Goal: Find specific page/section: Find specific page/section

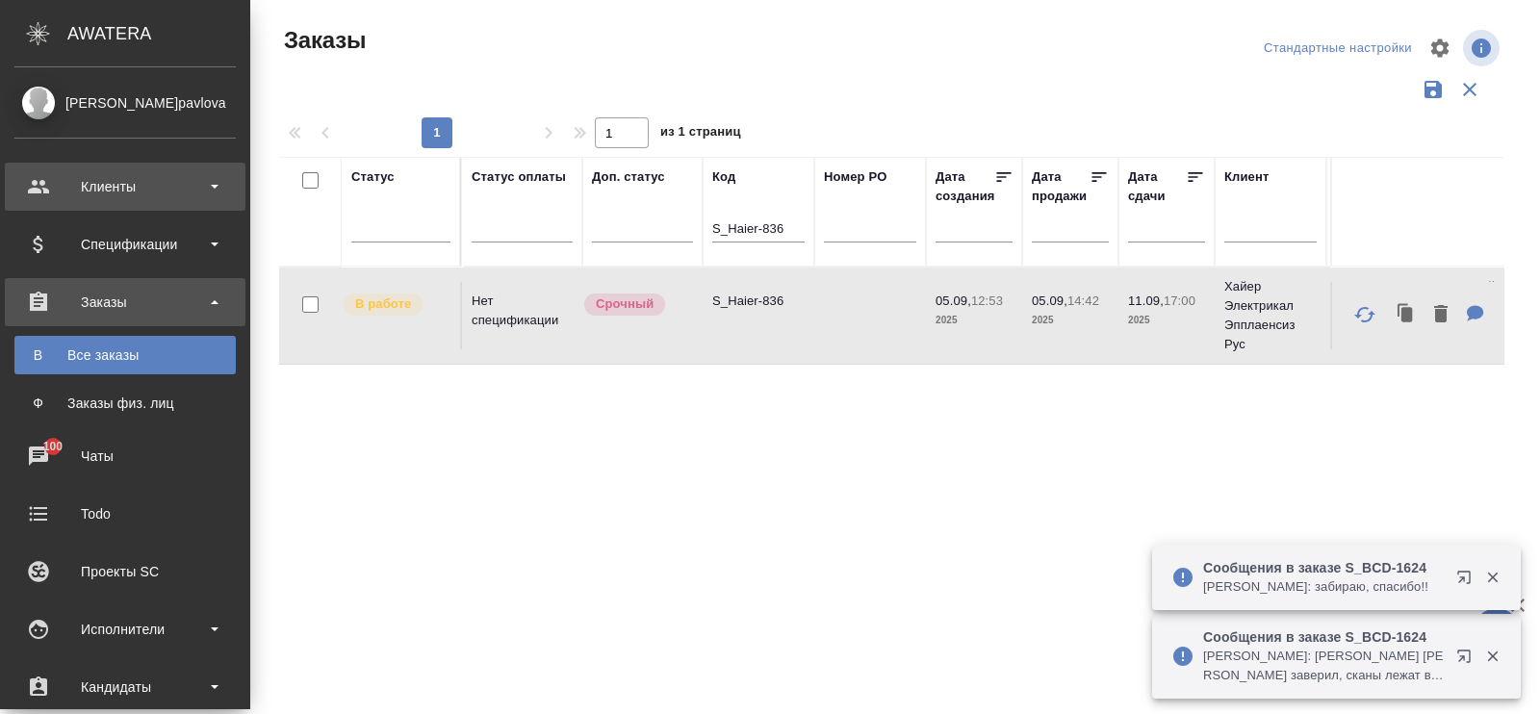
click at [118, 181] on div "Клиенты" at bounding box center [124, 186] width 221 height 29
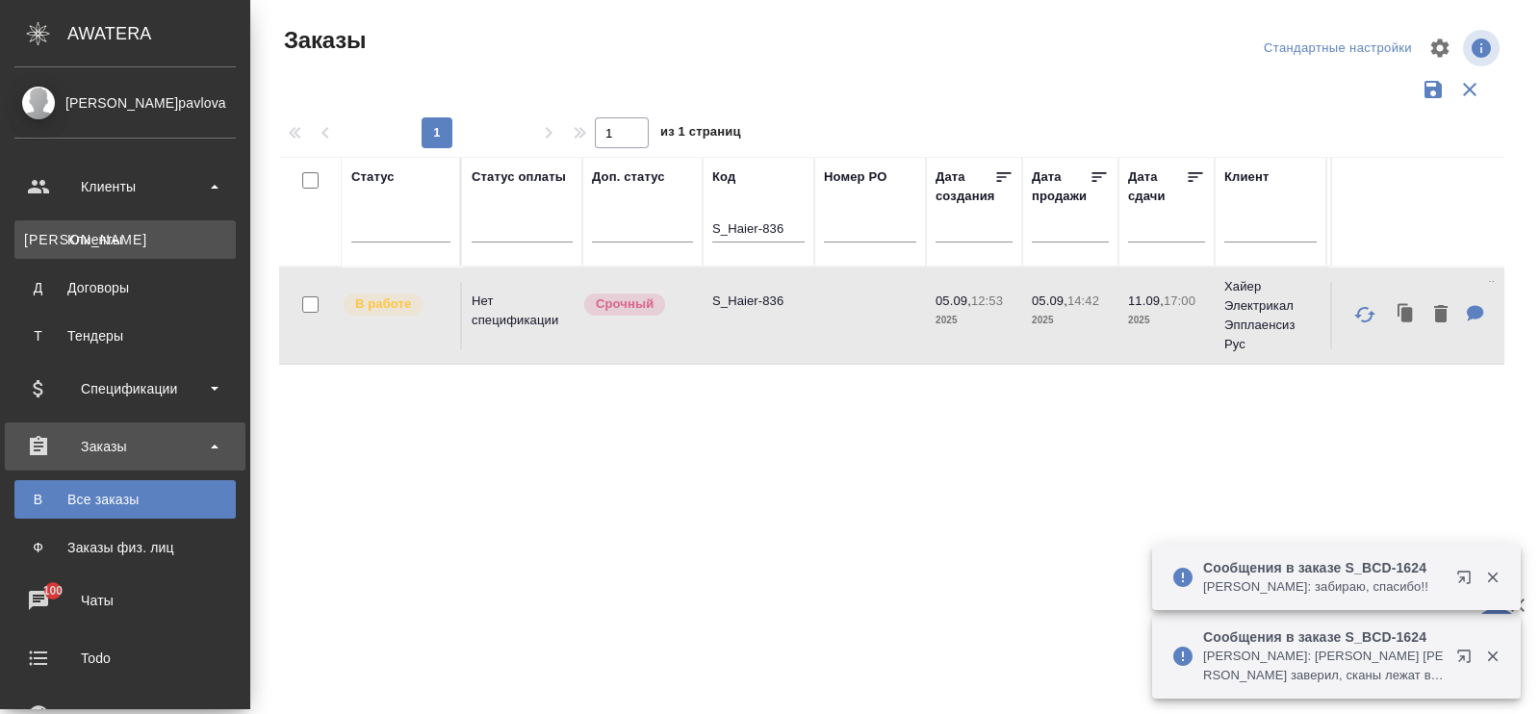
click at [92, 236] on div "Клиенты" at bounding box center [125, 239] width 202 height 19
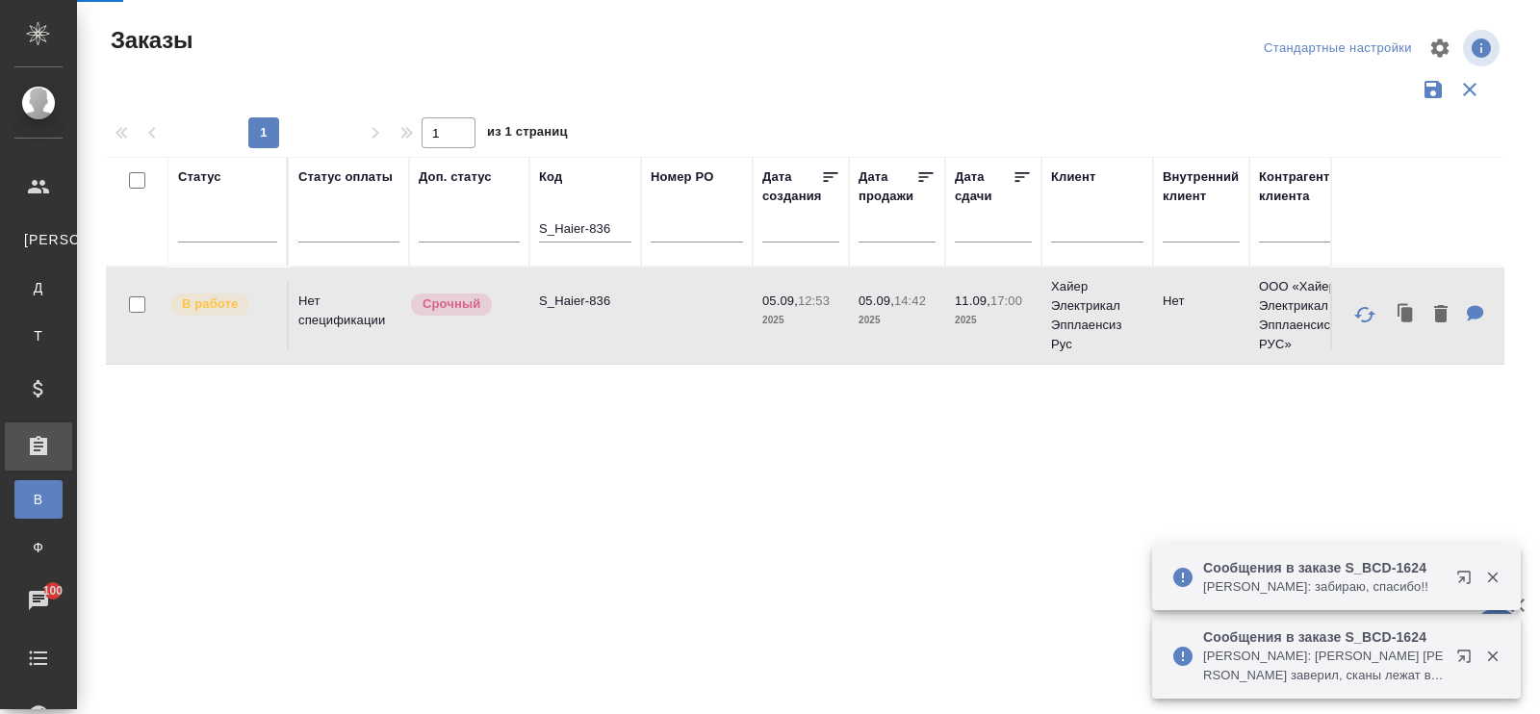
select select "RU"
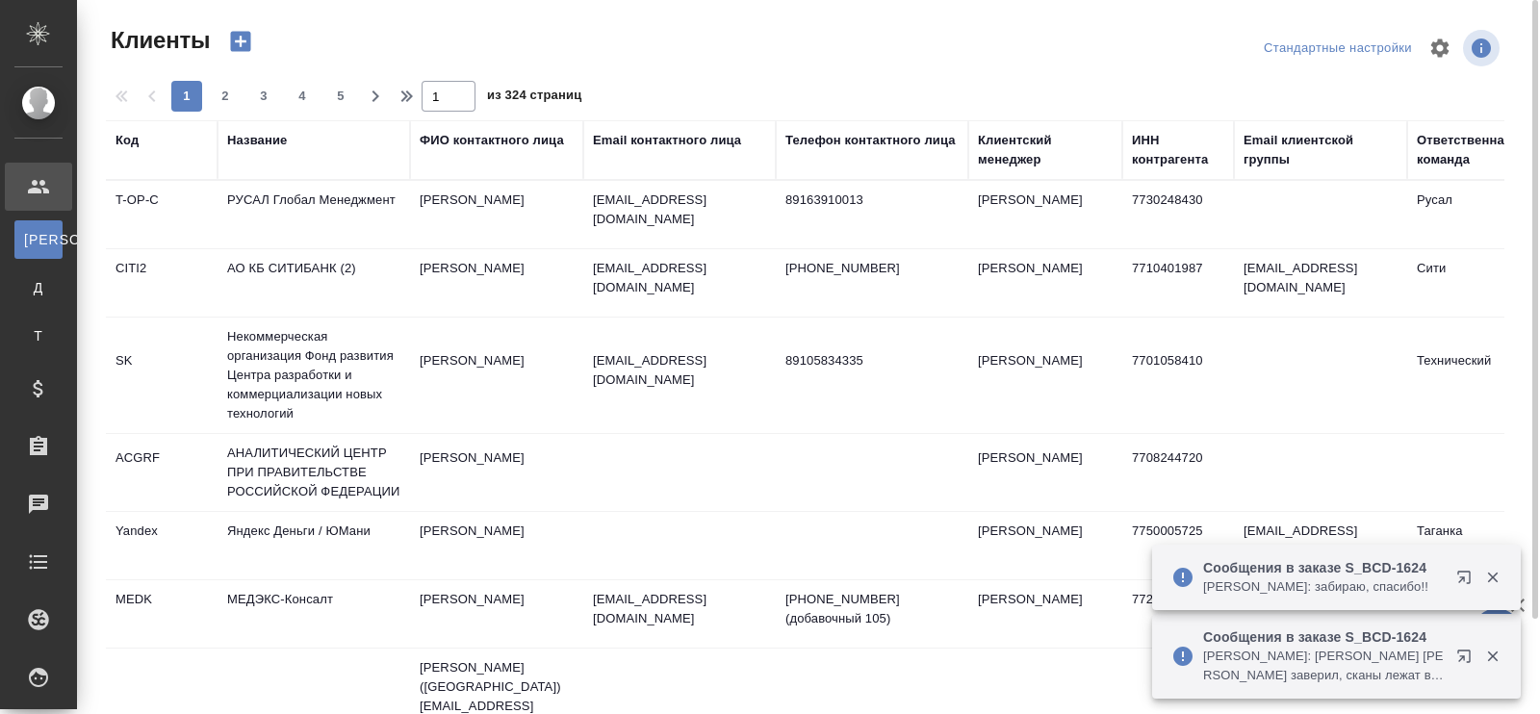
click at [246, 145] on div "Название" at bounding box center [257, 140] width 60 height 19
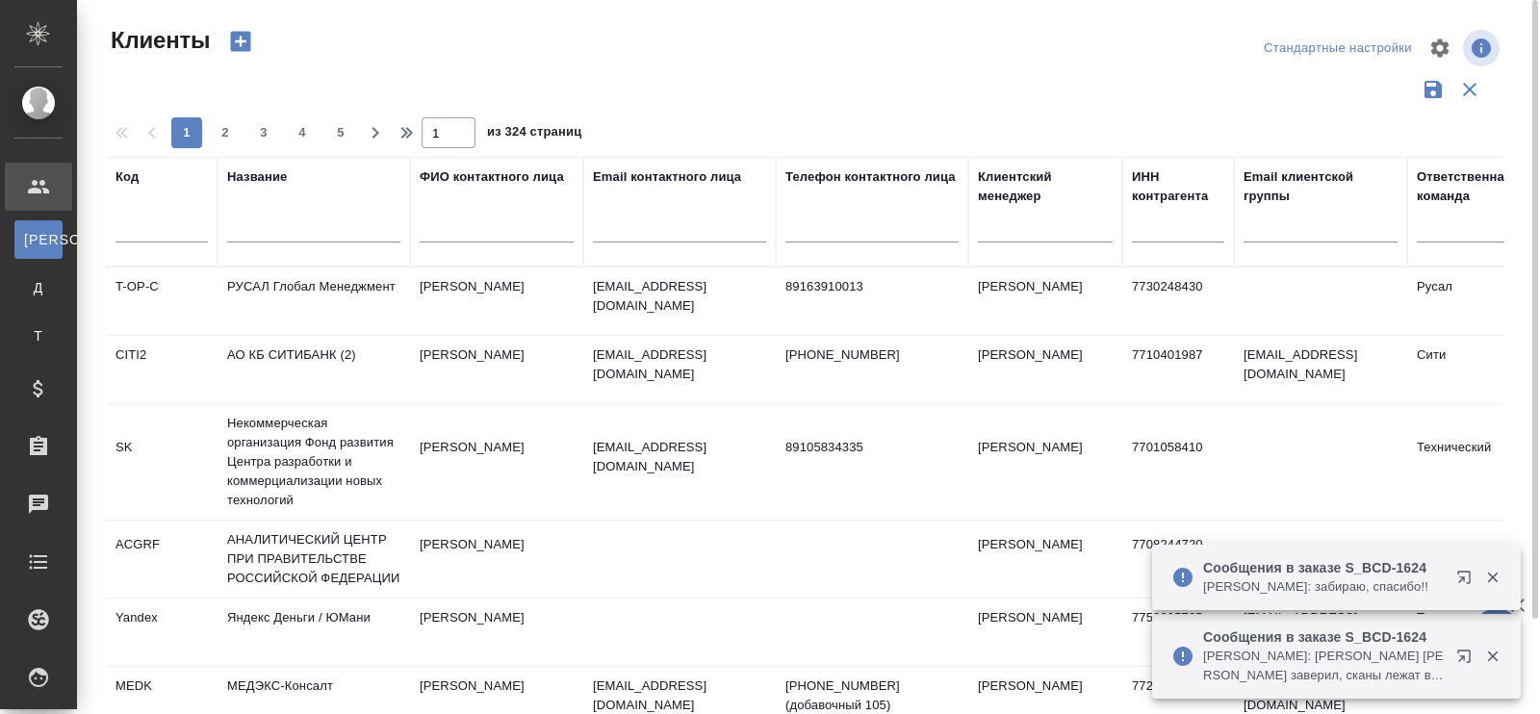
click at [238, 223] on input "text" at bounding box center [313, 231] width 173 height 24
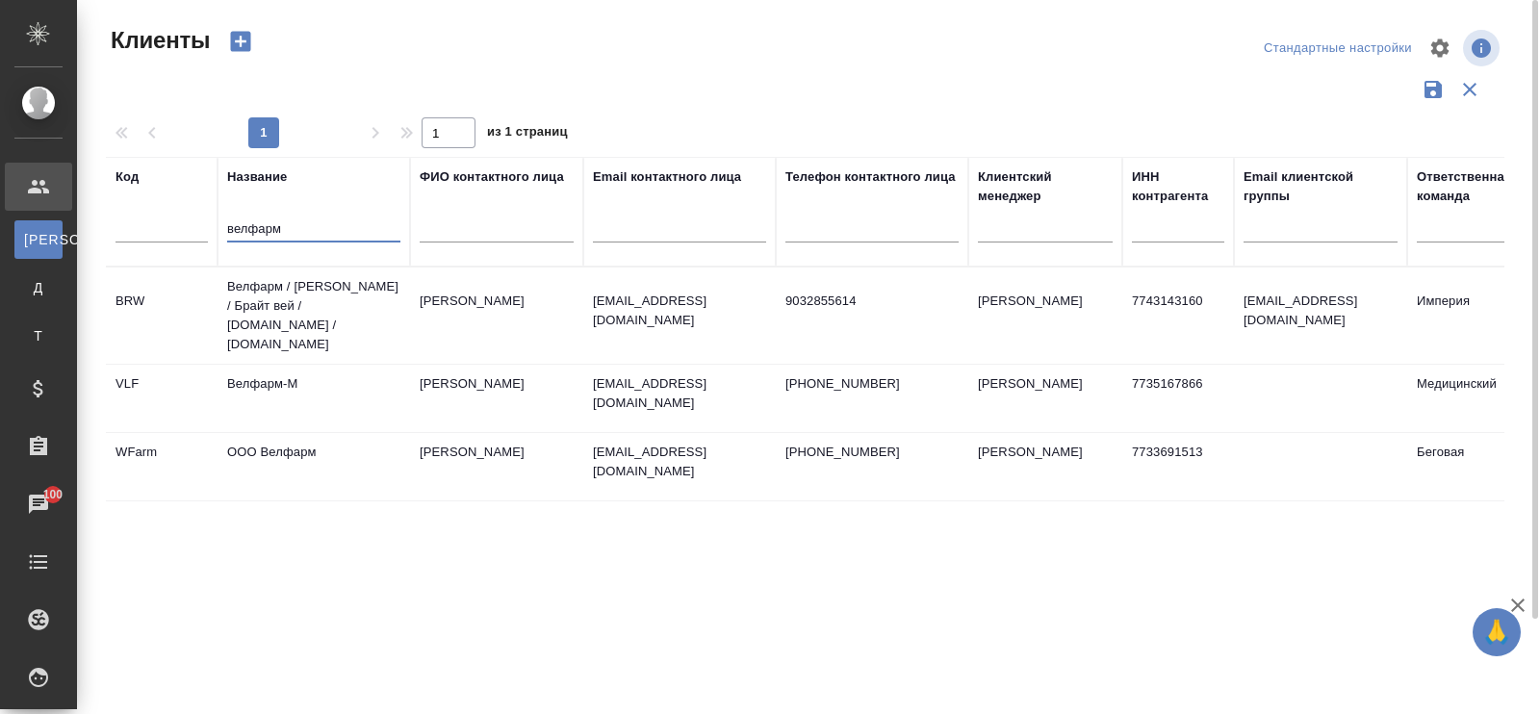
type input "велфарм"
click at [283, 294] on td "Велфарм / Брайт вэй / Брайт вей / brightway.ru / velpharm.ru" at bounding box center [314, 316] width 193 height 96
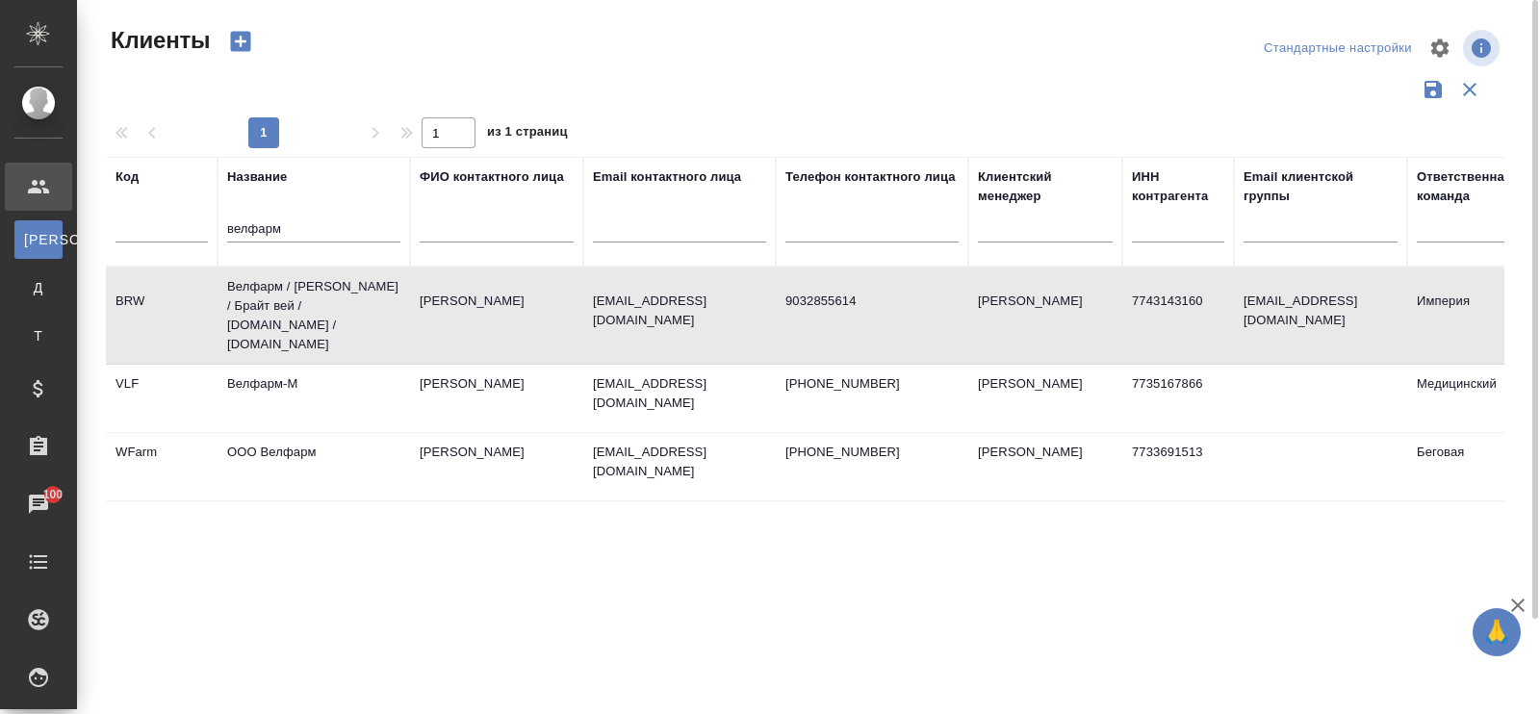
click at [283, 294] on td "Велфарм / Брайт вэй / Брайт вей / brightway.ru / velpharm.ru" at bounding box center [314, 316] width 193 height 96
click at [259, 378] on td "Велфарм-М" at bounding box center [314, 398] width 193 height 67
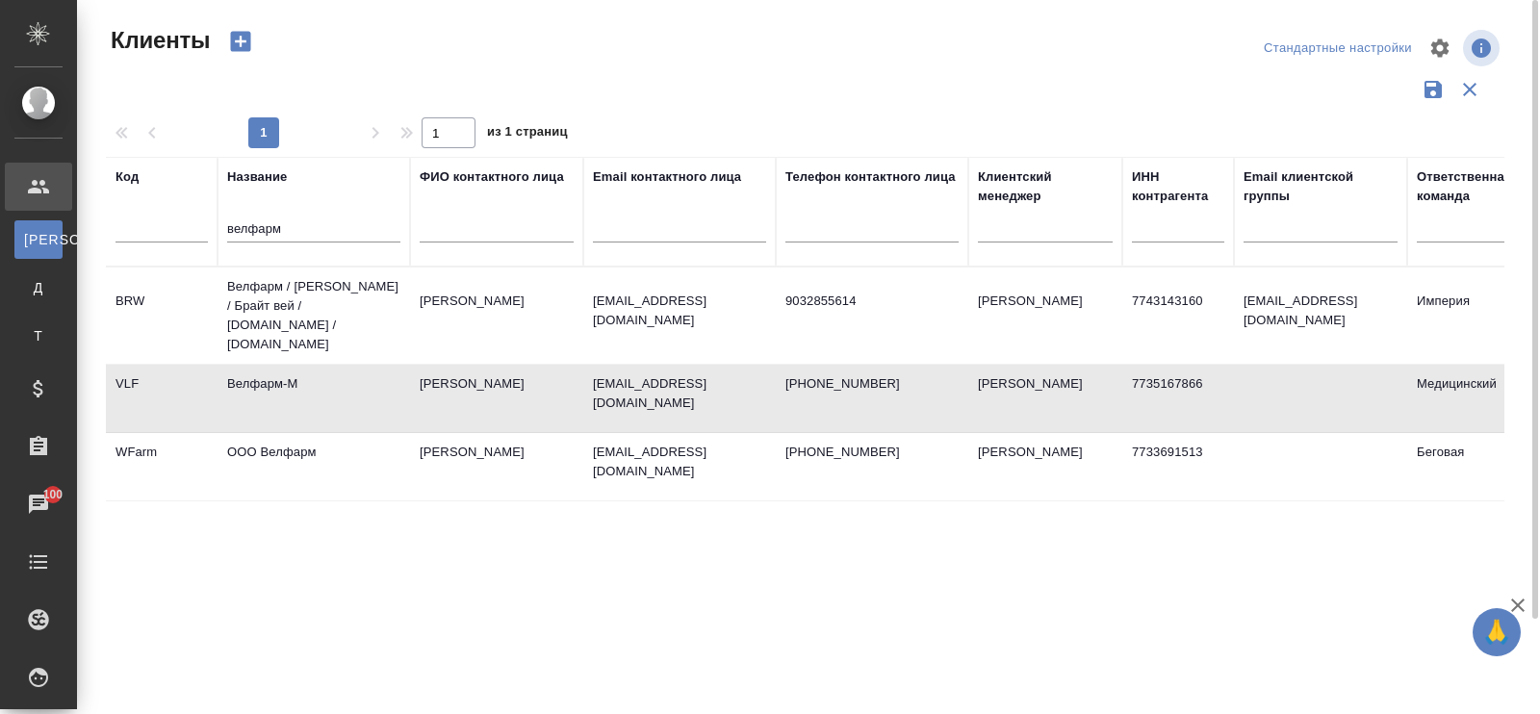
click at [259, 378] on td "Велфарм-М" at bounding box center [314, 398] width 193 height 67
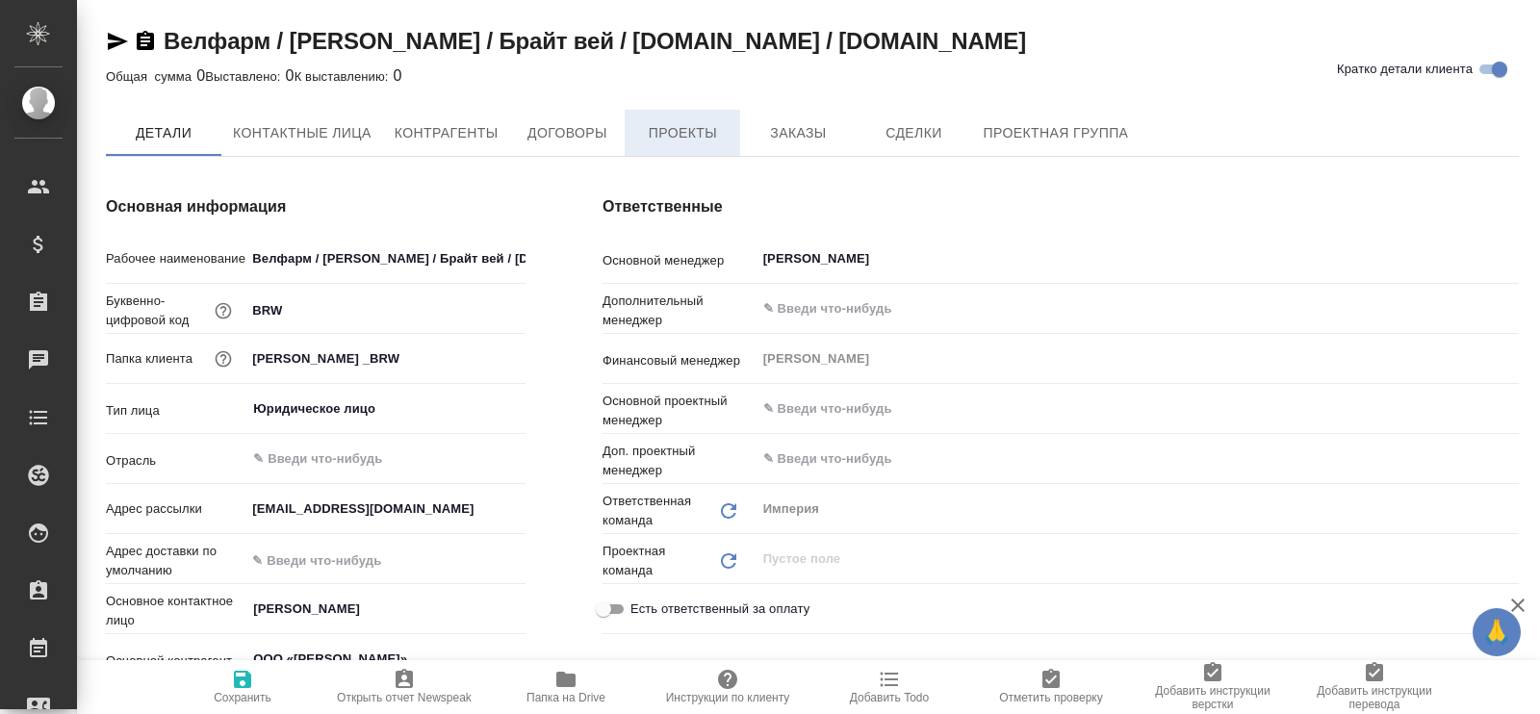
type textarea "x"
click at [683, 137] on span "Проекты" at bounding box center [682, 134] width 92 height 24
type textarea "x"
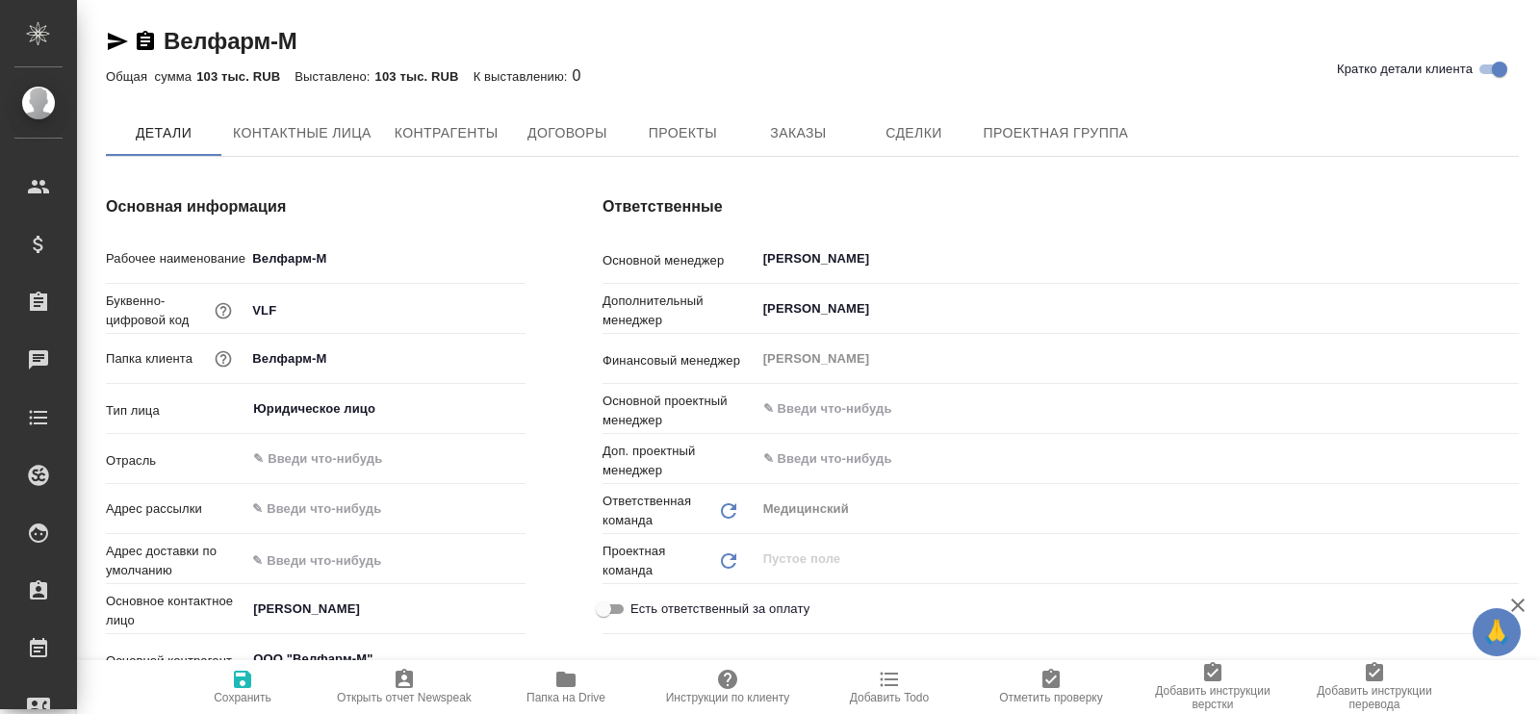
type textarea "x"
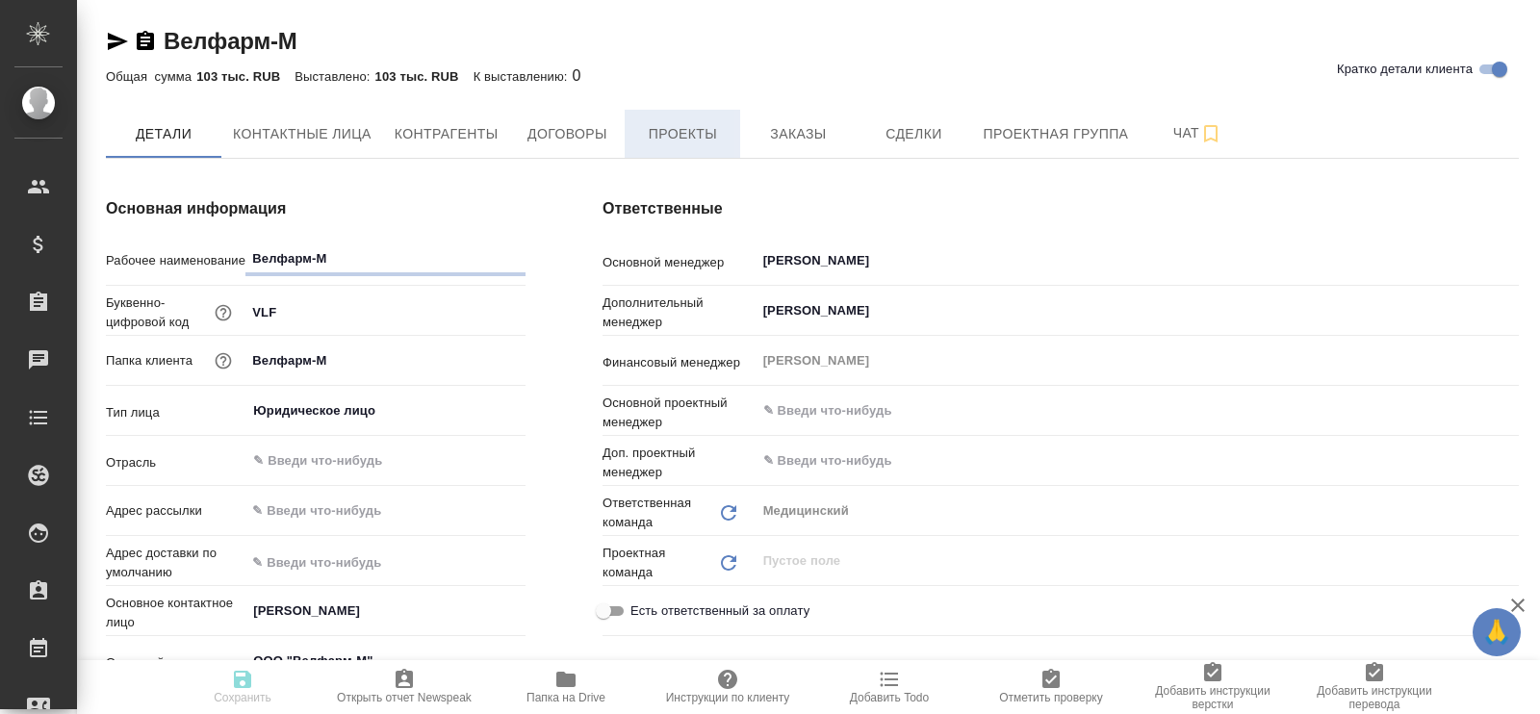
type textarea "x"
click at [683, 135] on span "Проекты" at bounding box center [682, 134] width 92 height 24
type textarea "x"
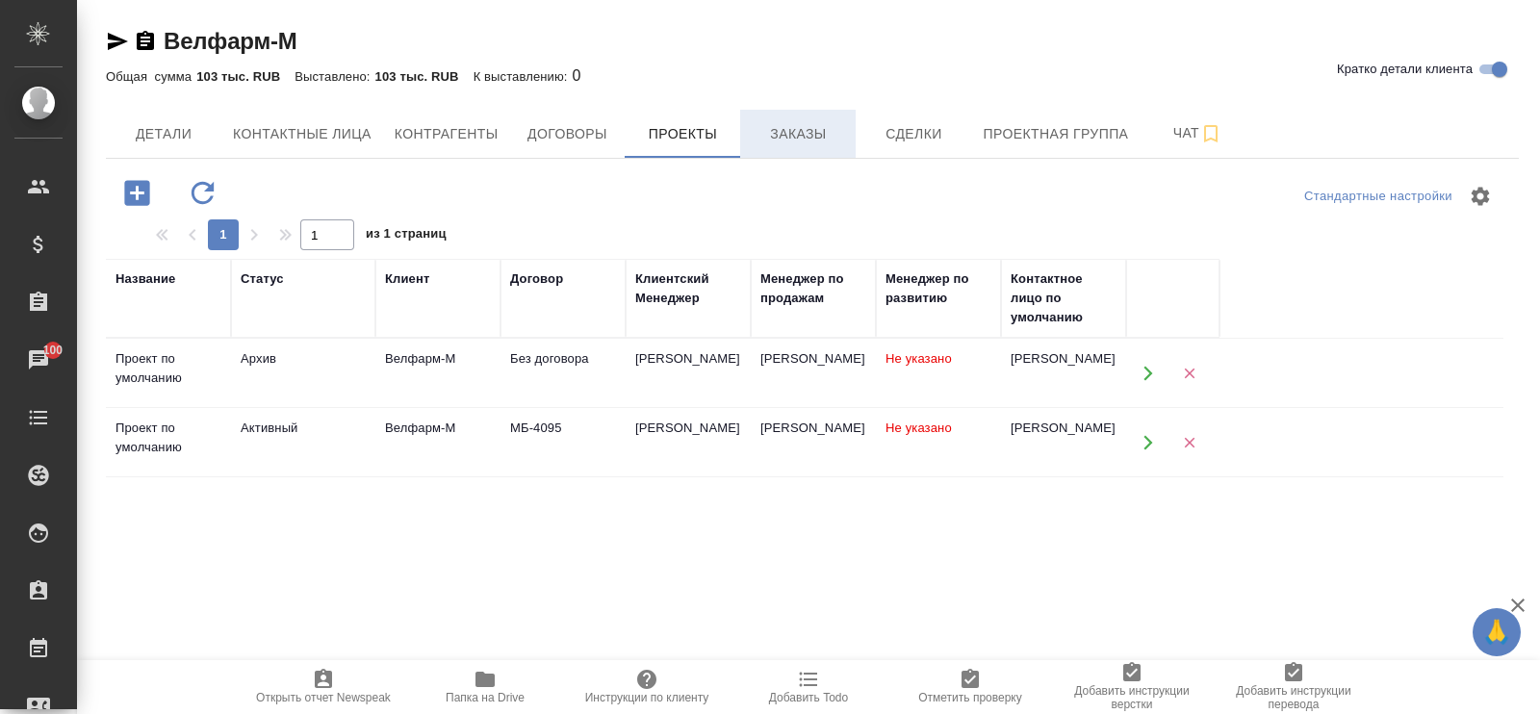
click at [795, 131] on span "Заказы" at bounding box center [798, 134] width 92 height 24
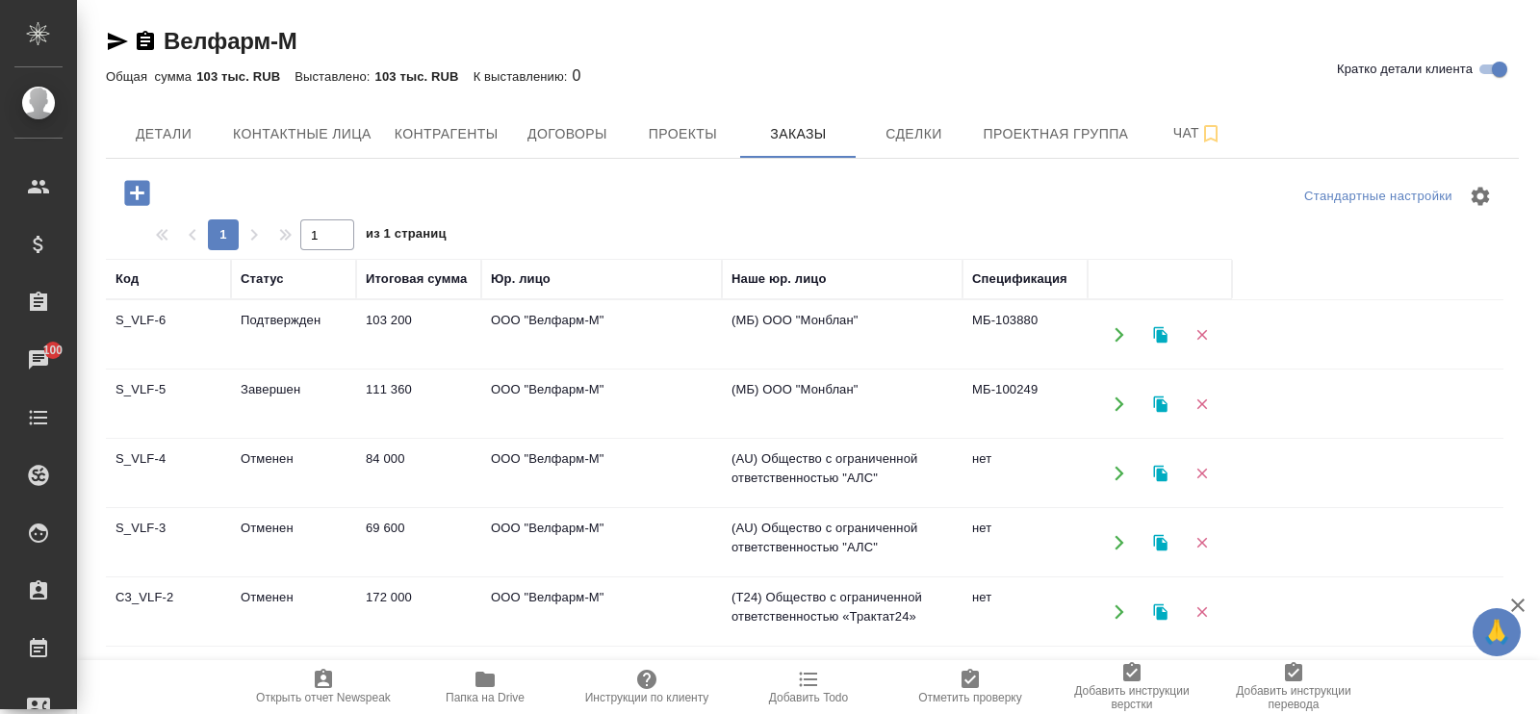
click at [293, 321] on td "Подтвержден" at bounding box center [293, 334] width 125 height 67
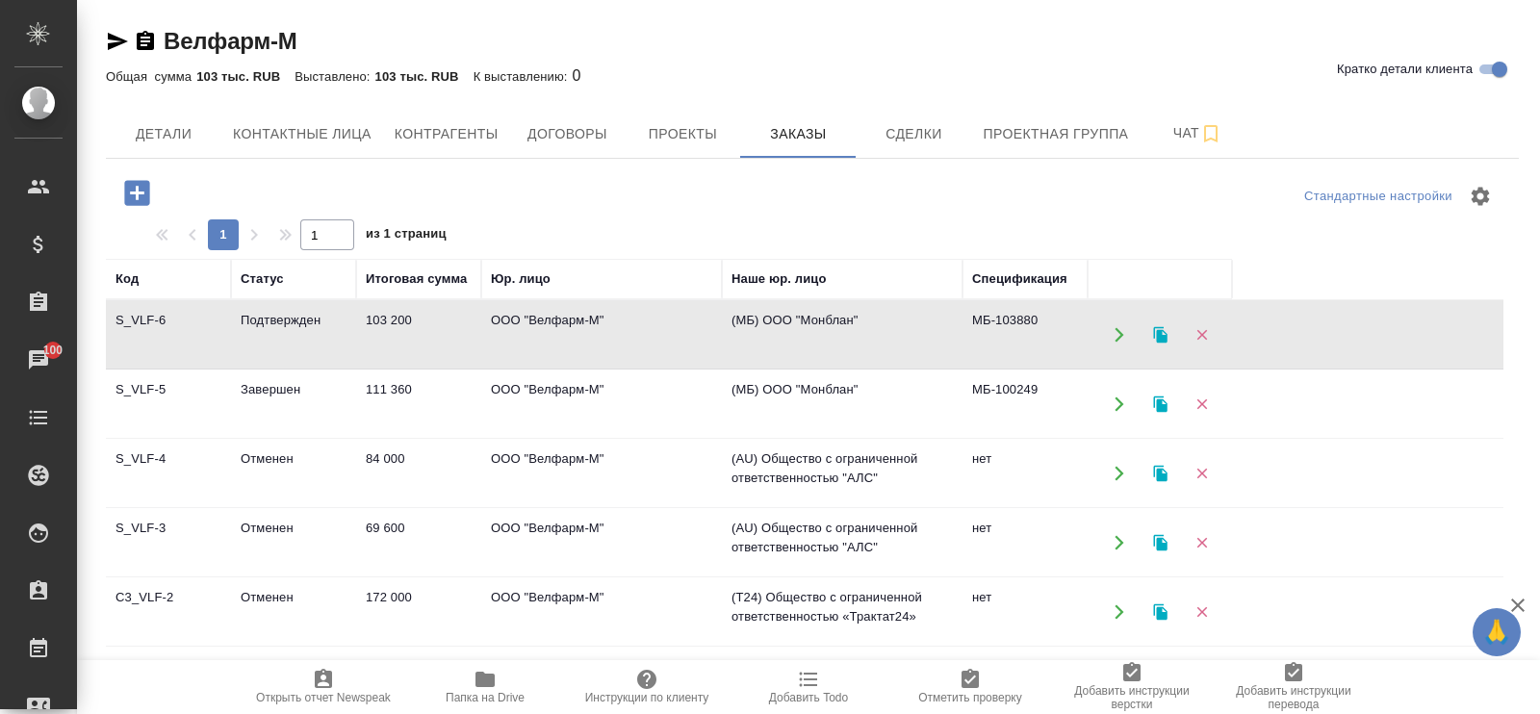
click at [293, 321] on td "Подтвержден" at bounding box center [293, 334] width 125 height 67
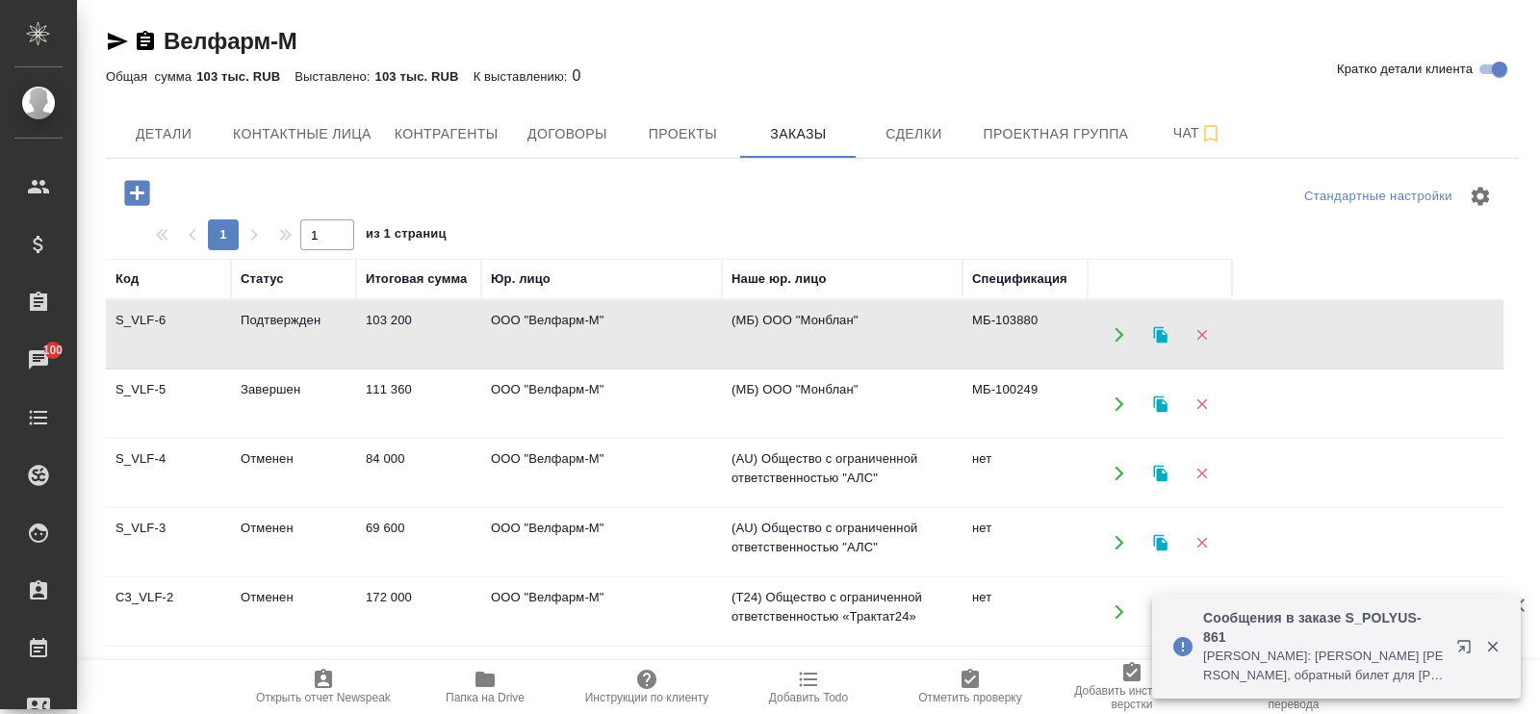
click at [265, 325] on td "Подтвержден" at bounding box center [293, 334] width 125 height 67
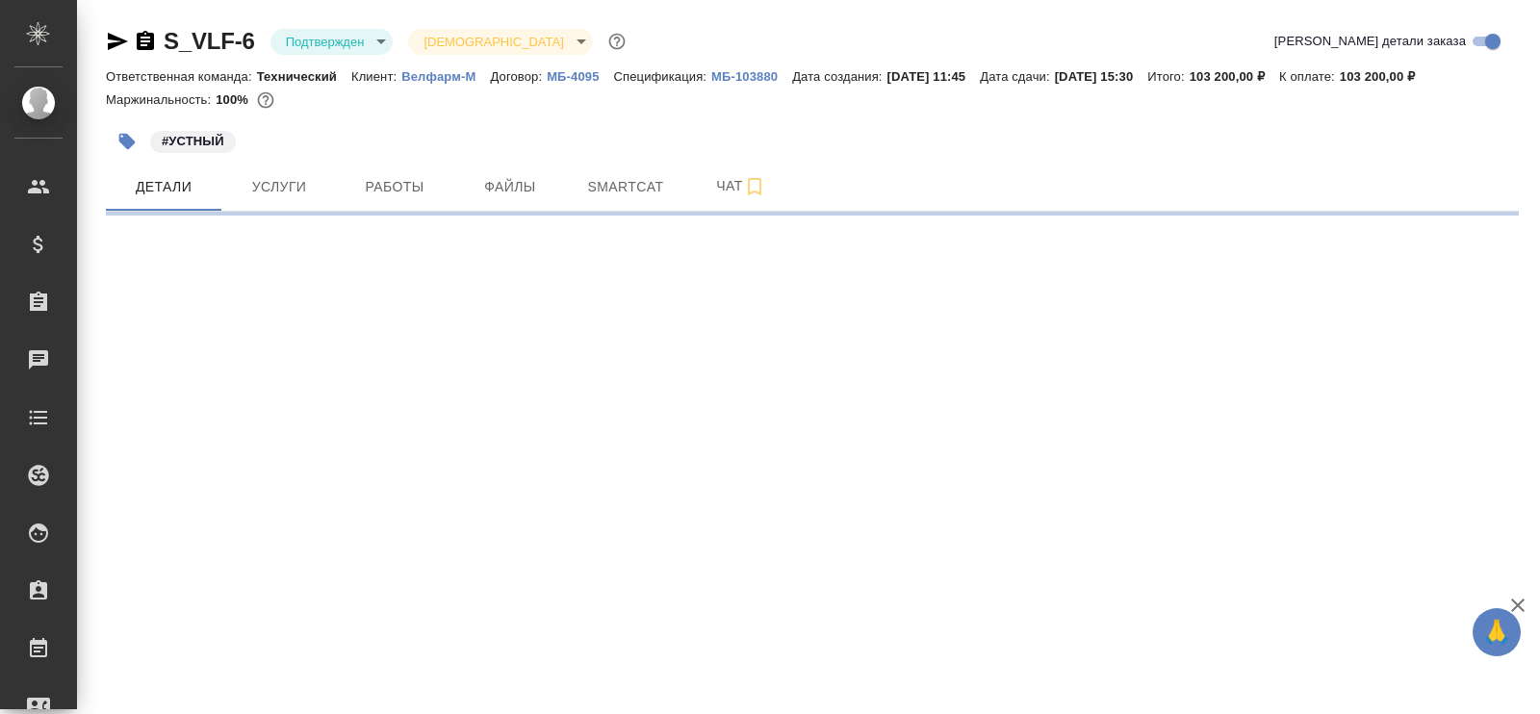
select select "RU"
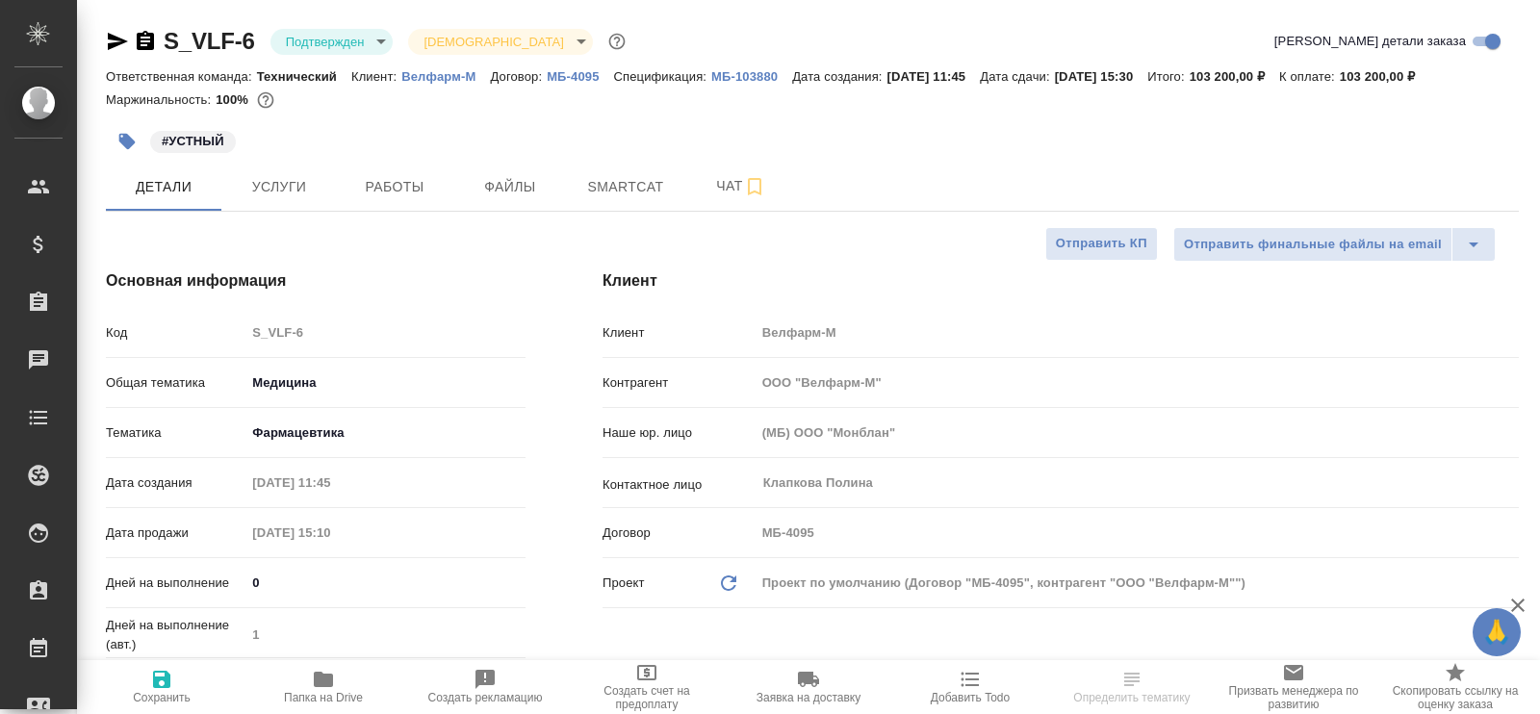
type textarea "x"
type input "[PERSON_NAME]"
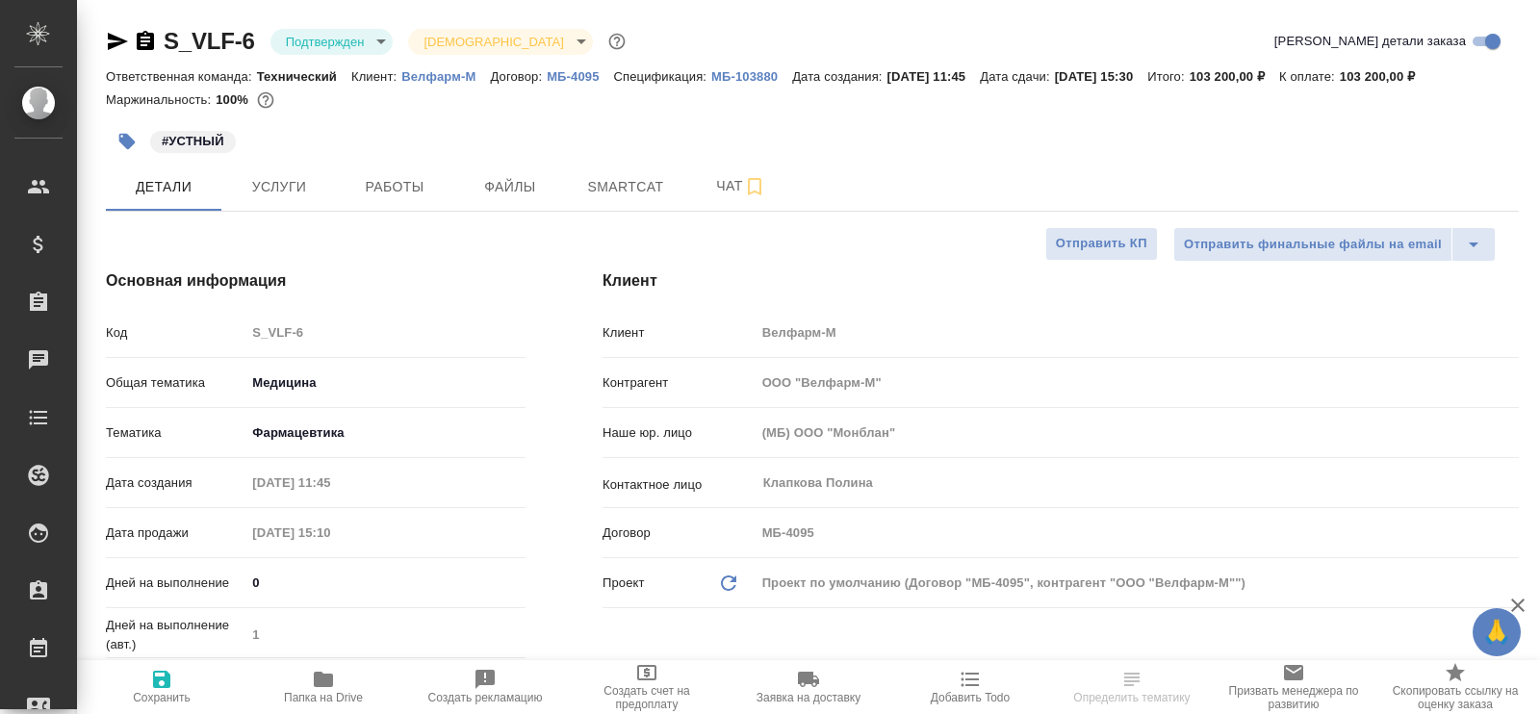
type textarea "x"
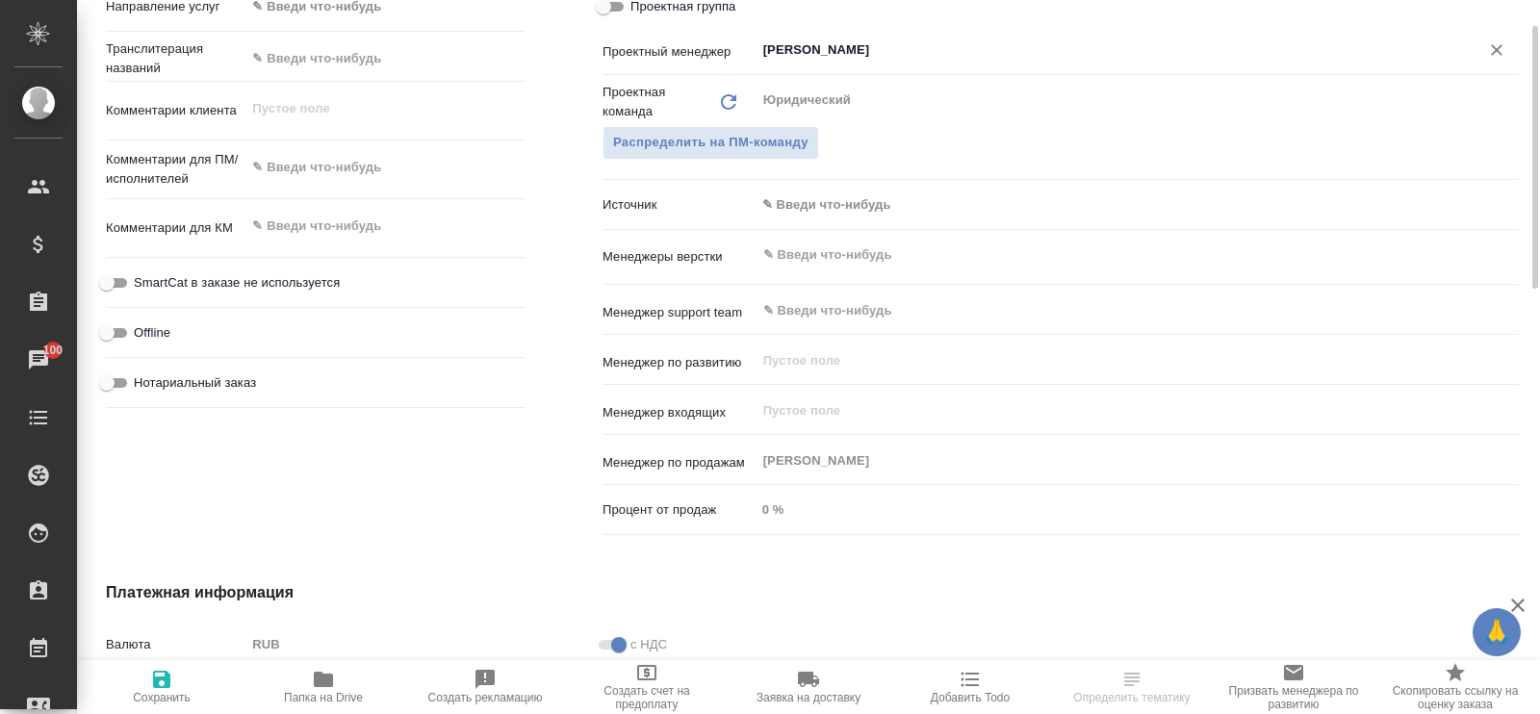
scroll to position [602, 0]
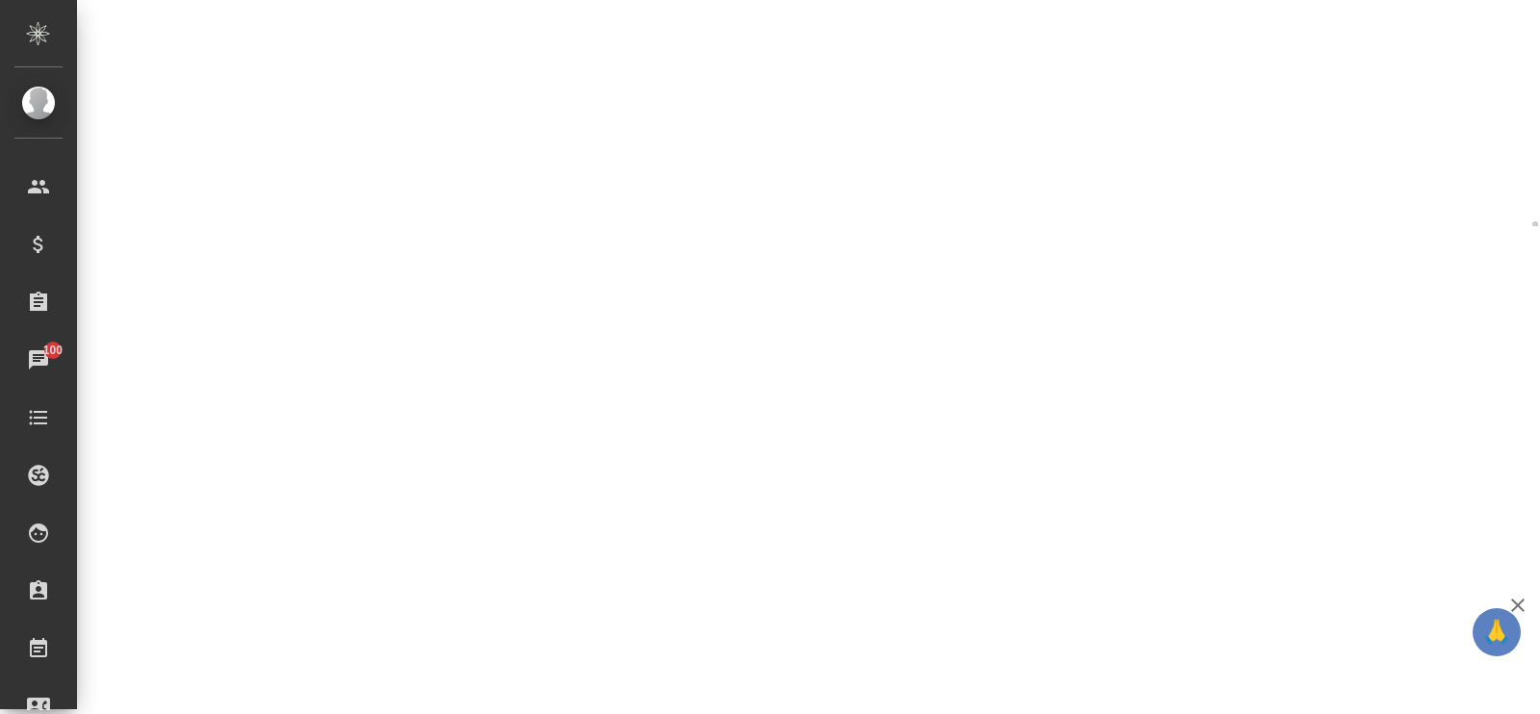
select select "RU"
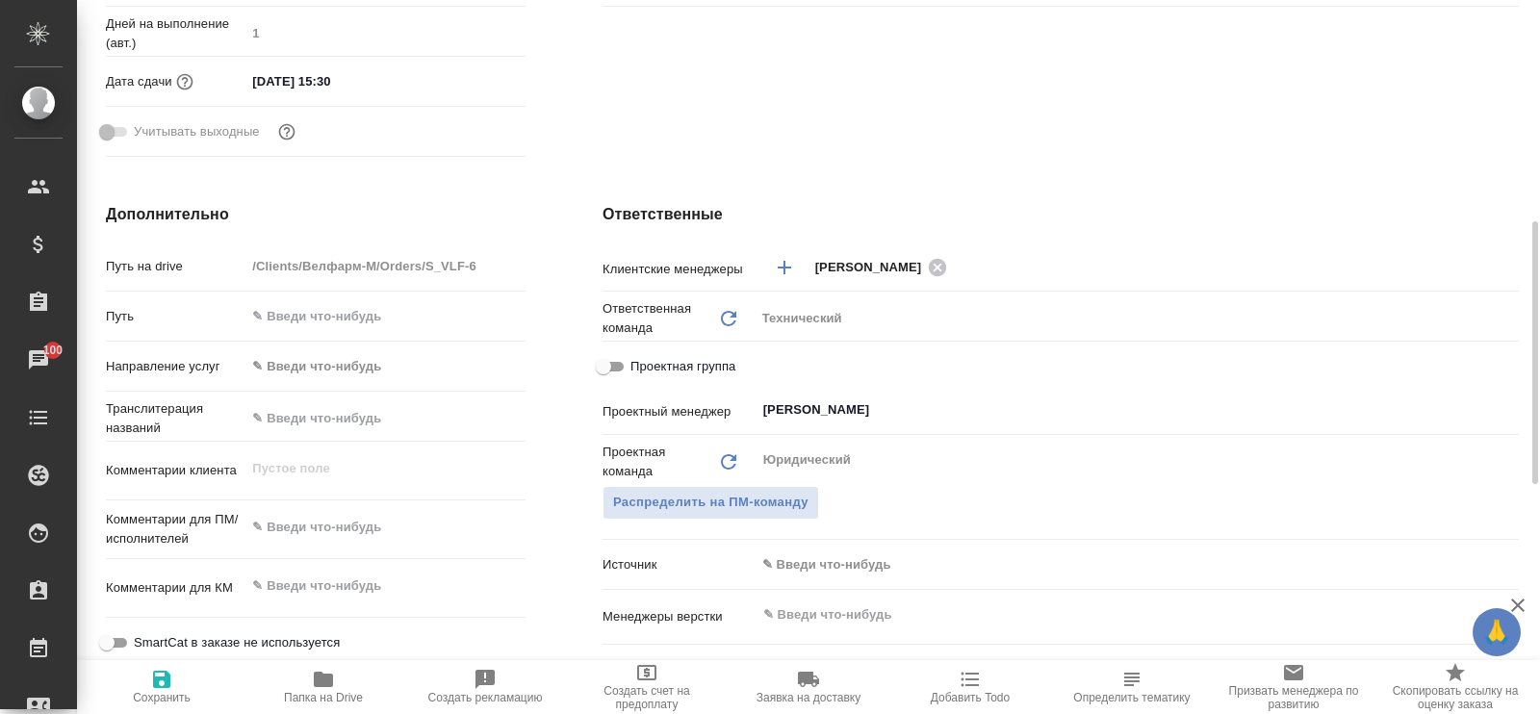
type textarea "x"
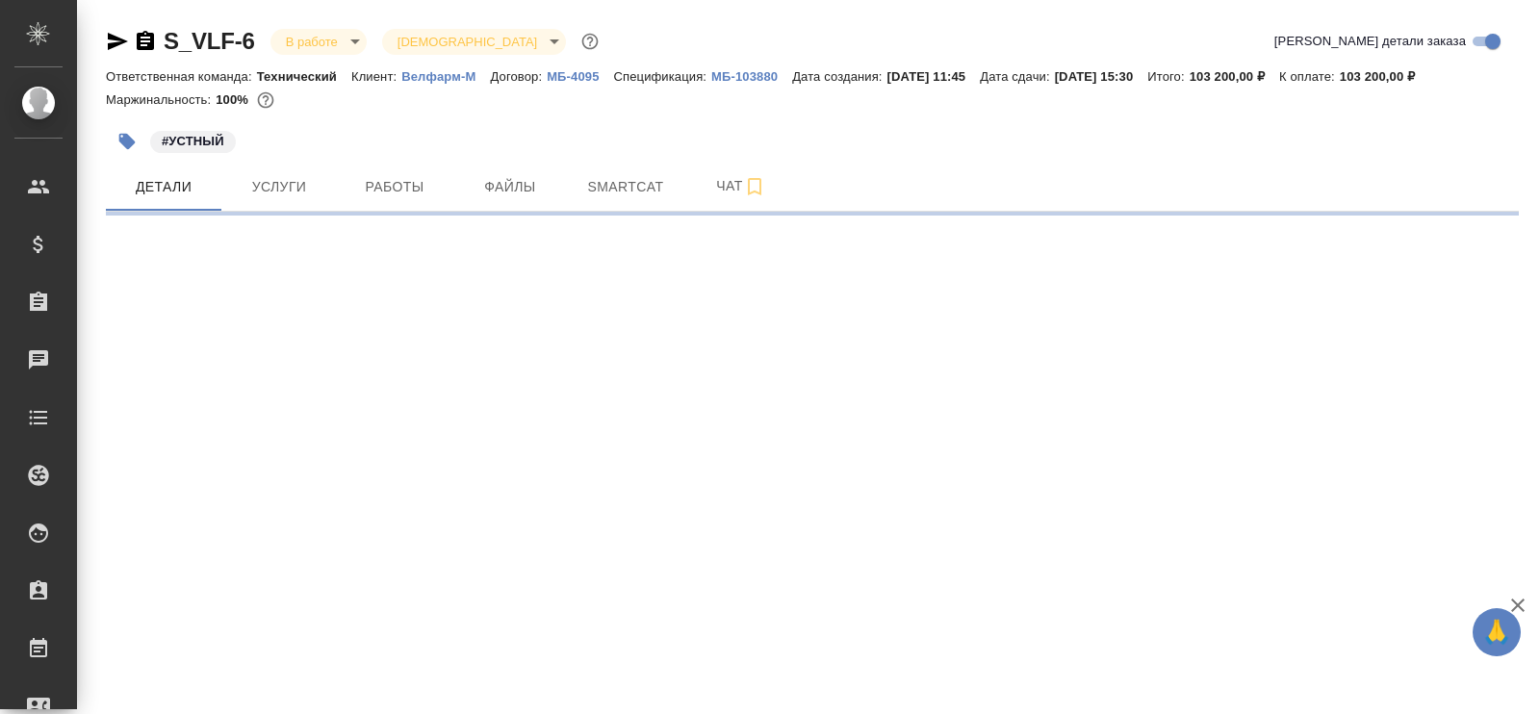
select select "RU"
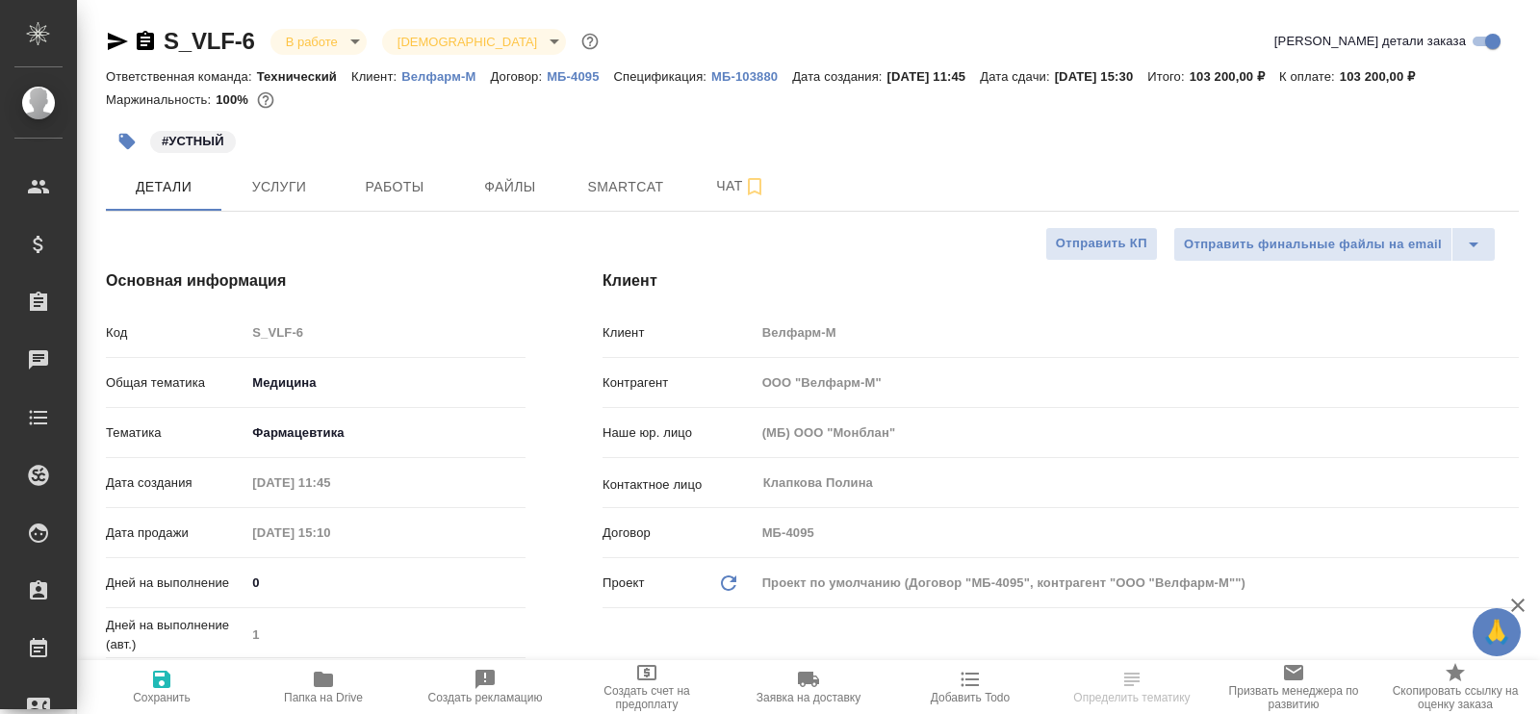
type textarea "x"
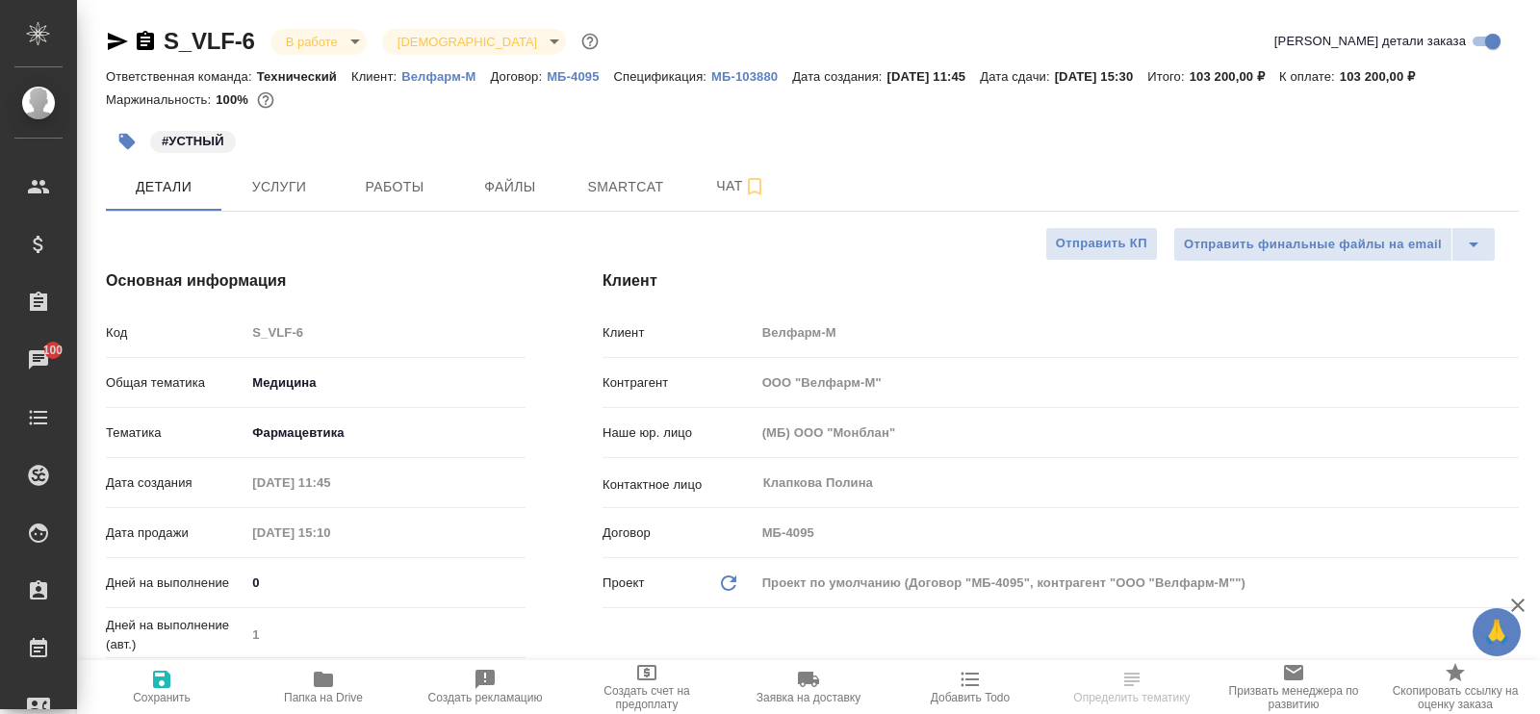
type textarea "x"
select select "RU"
type textarea "x"
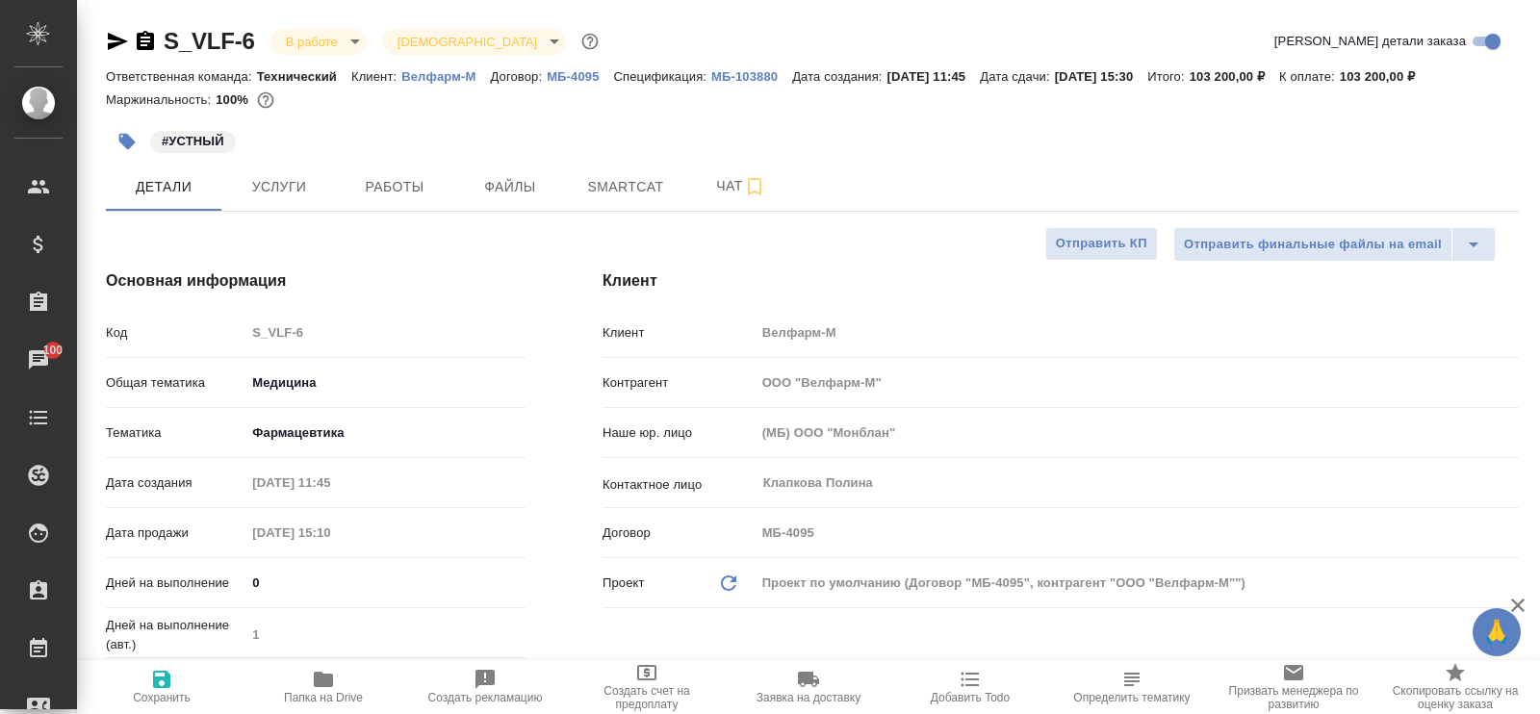
type textarea "x"
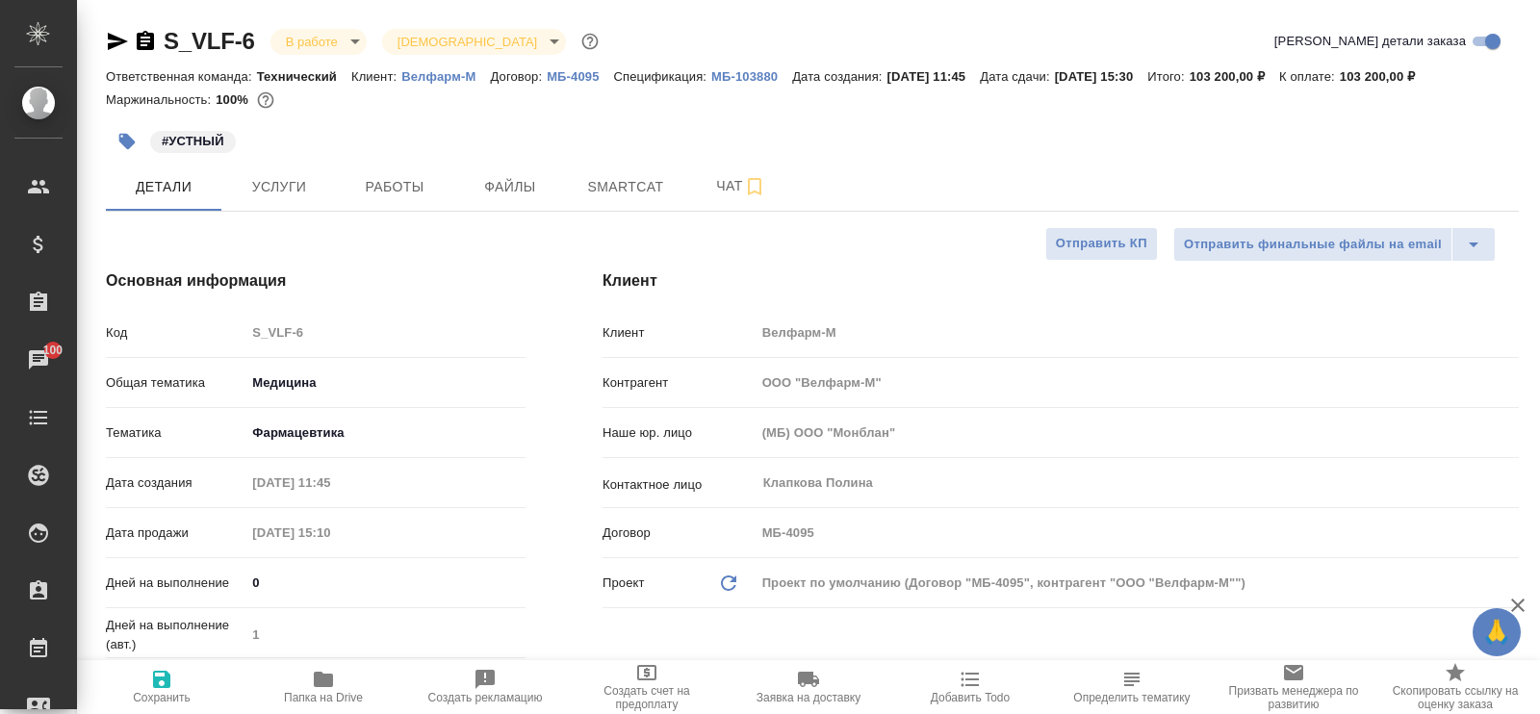
type textarea "x"
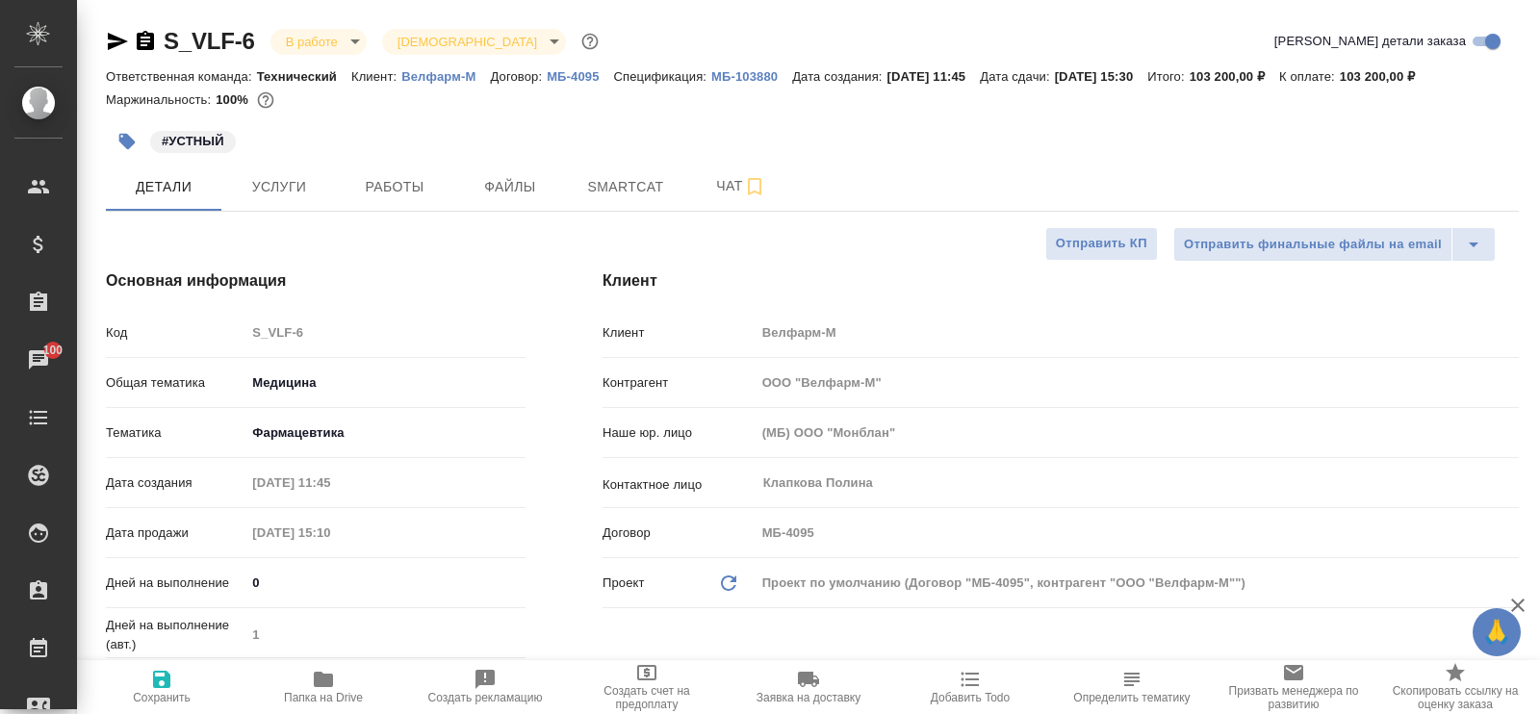
type textarea "x"
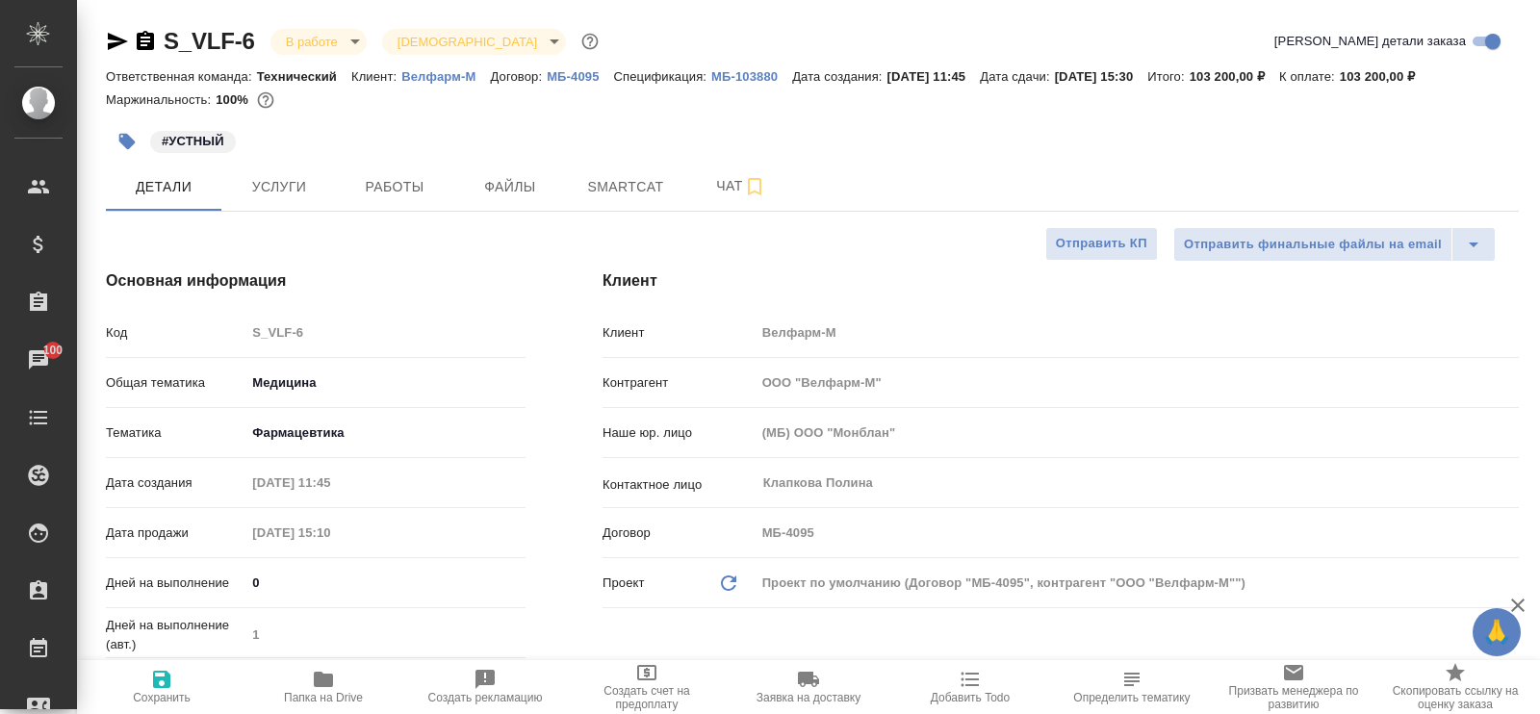
type textarea "x"
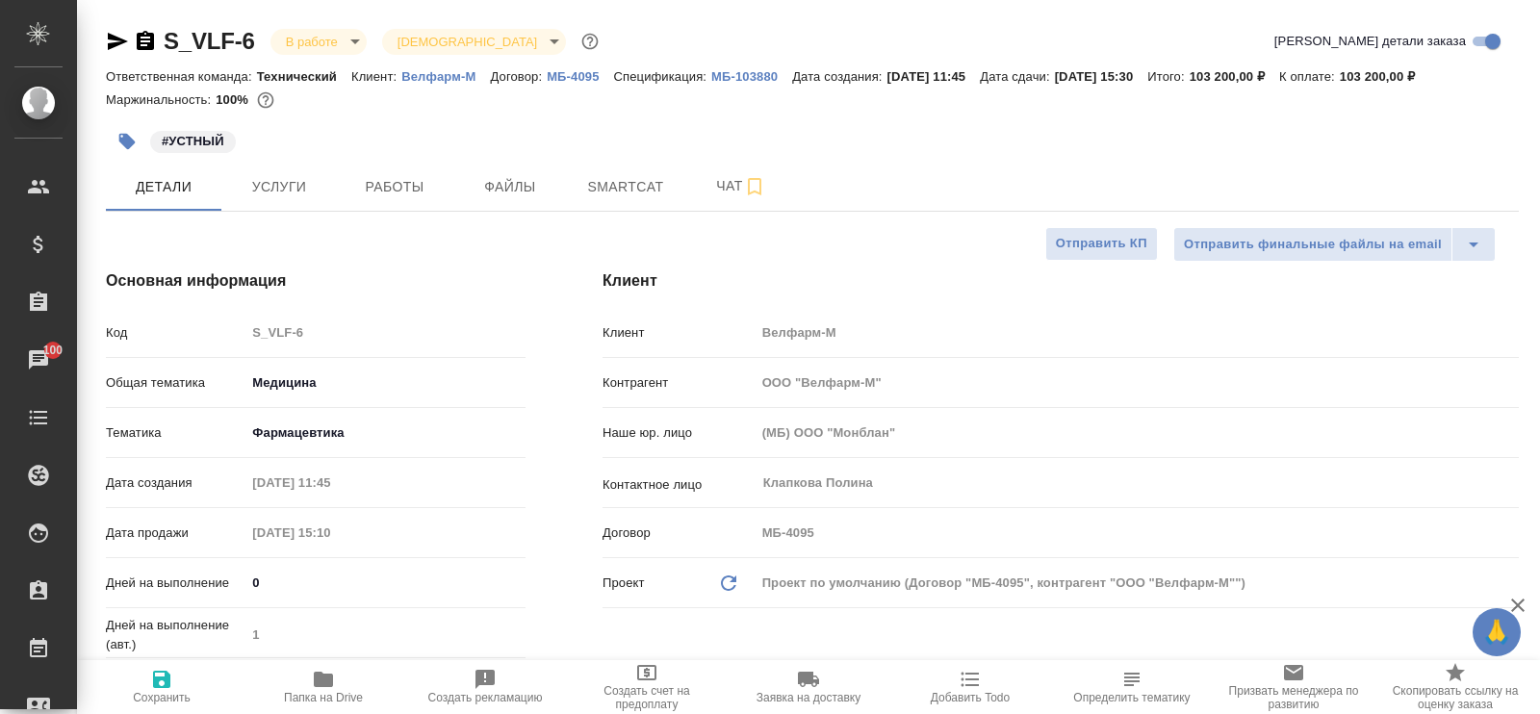
type textarea "x"
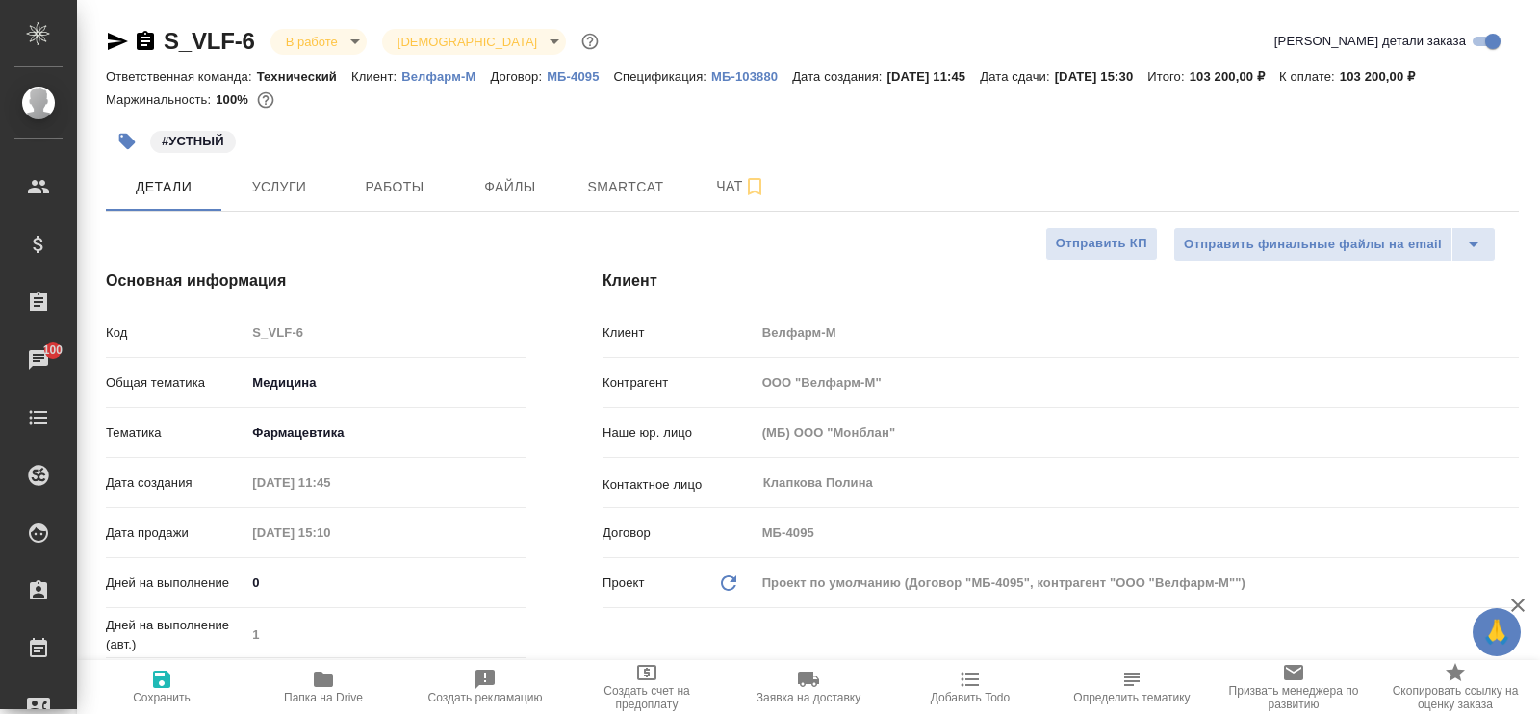
type textarea "x"
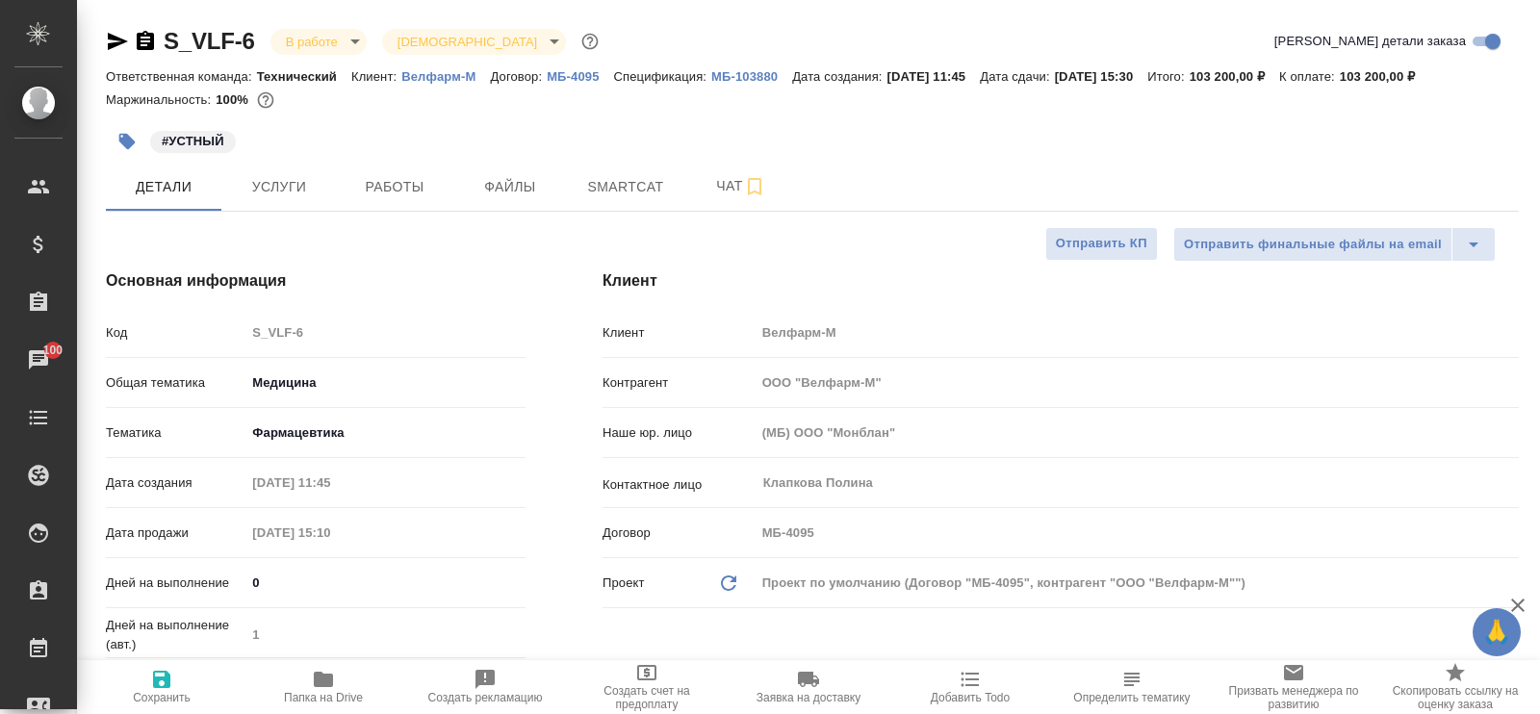
type textarea "x"
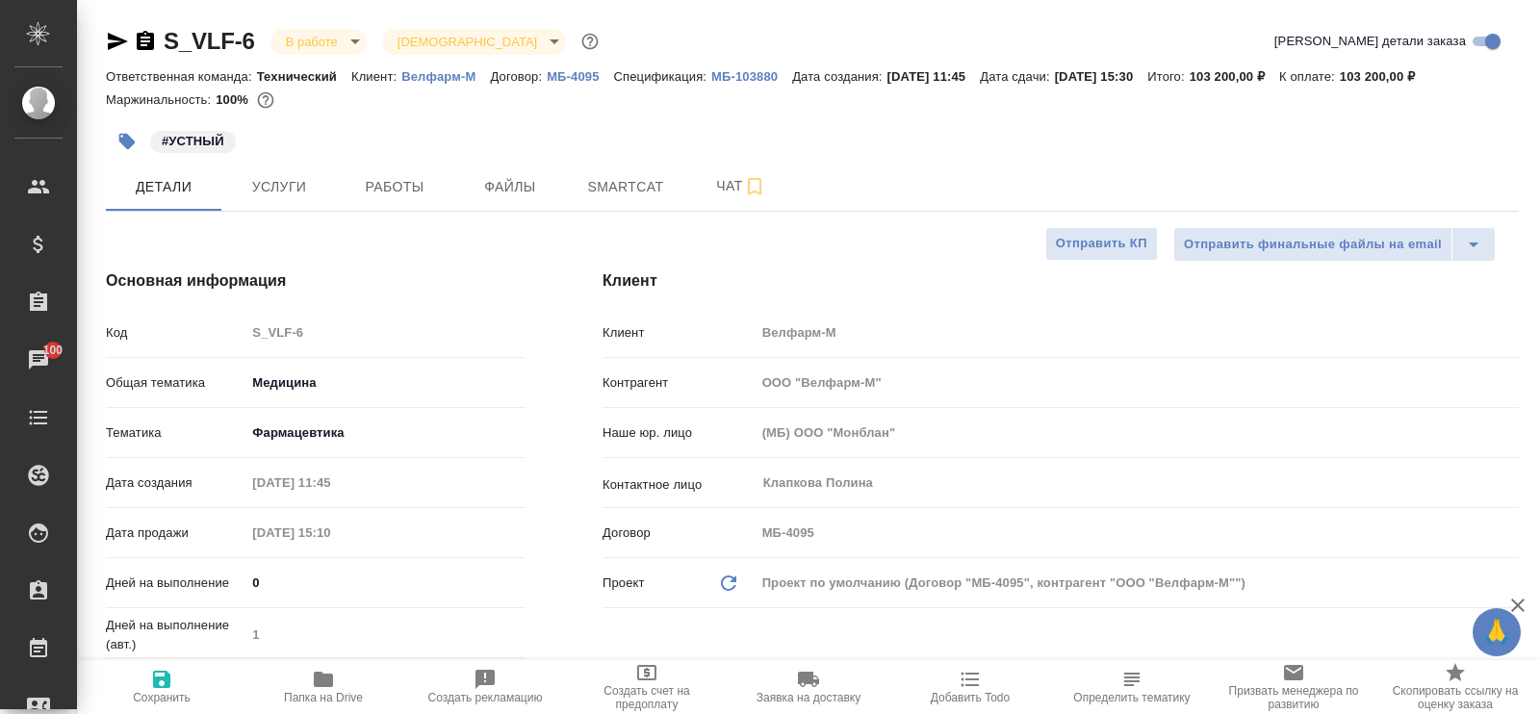
type textarea "x"
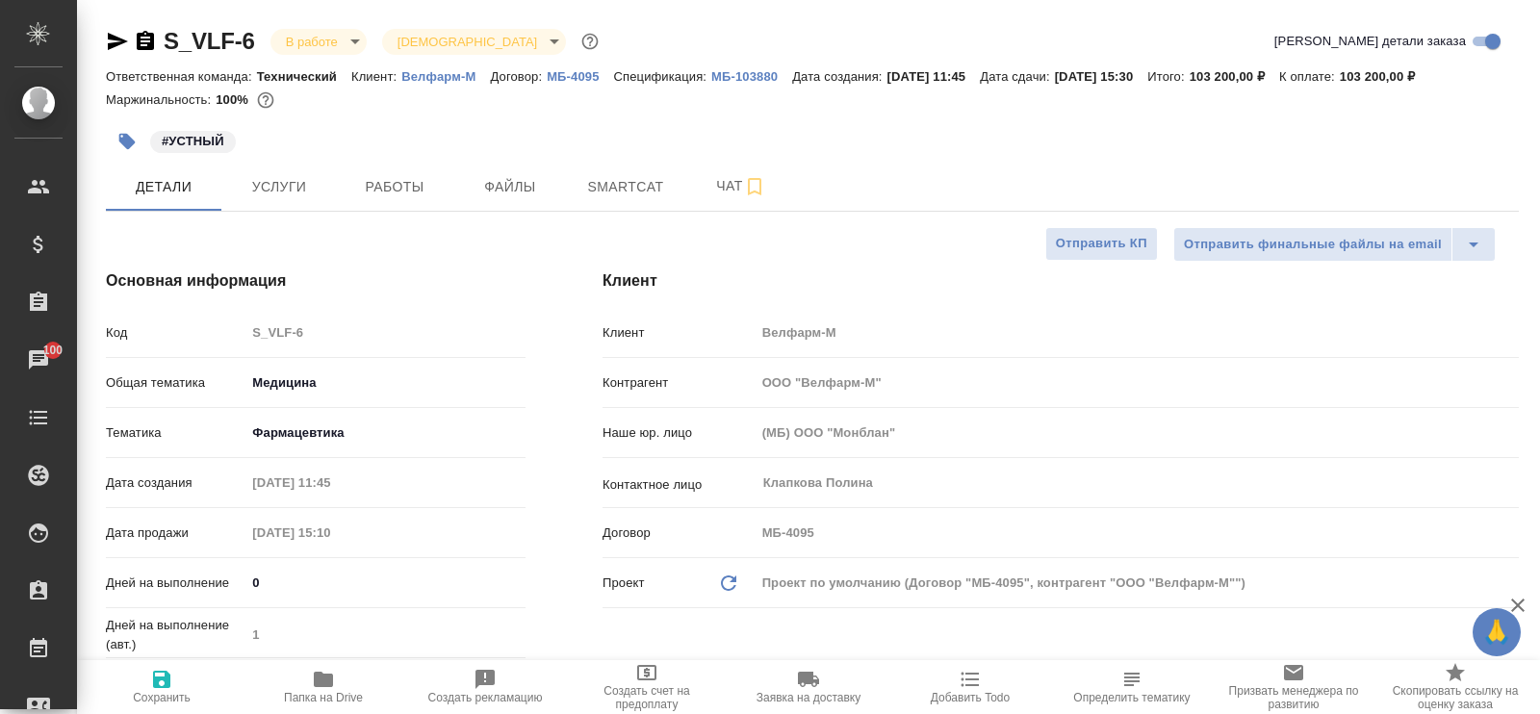
type textarea "x"
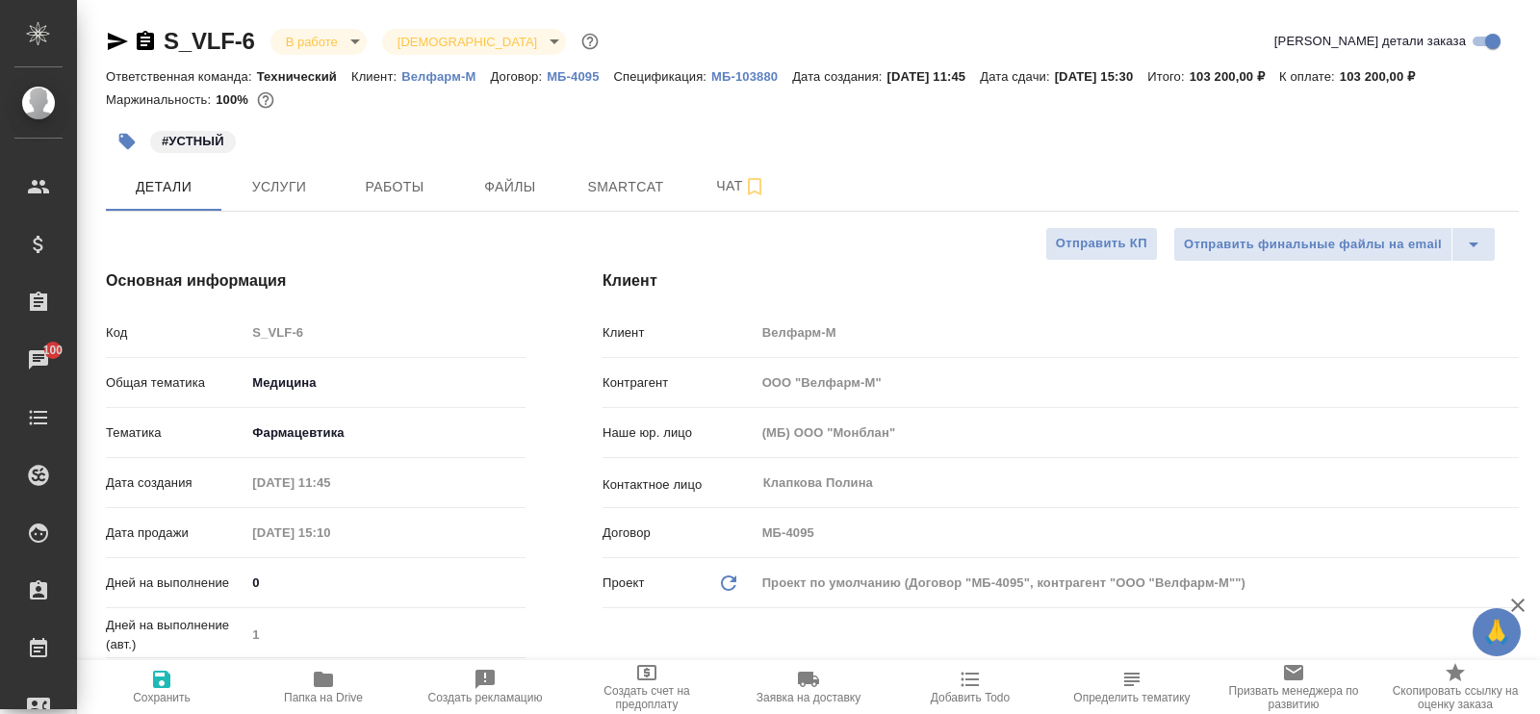
type textarea "x"
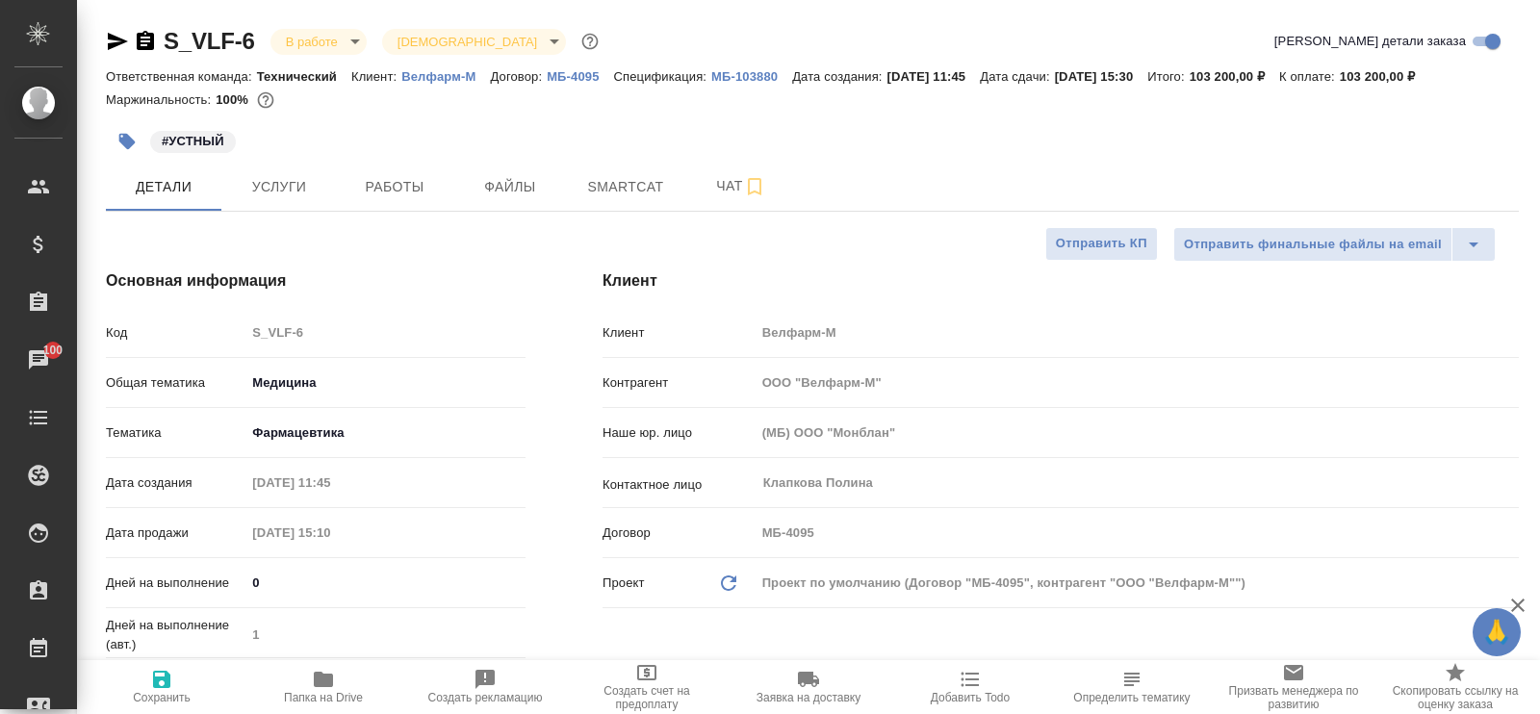
type textarea "x"
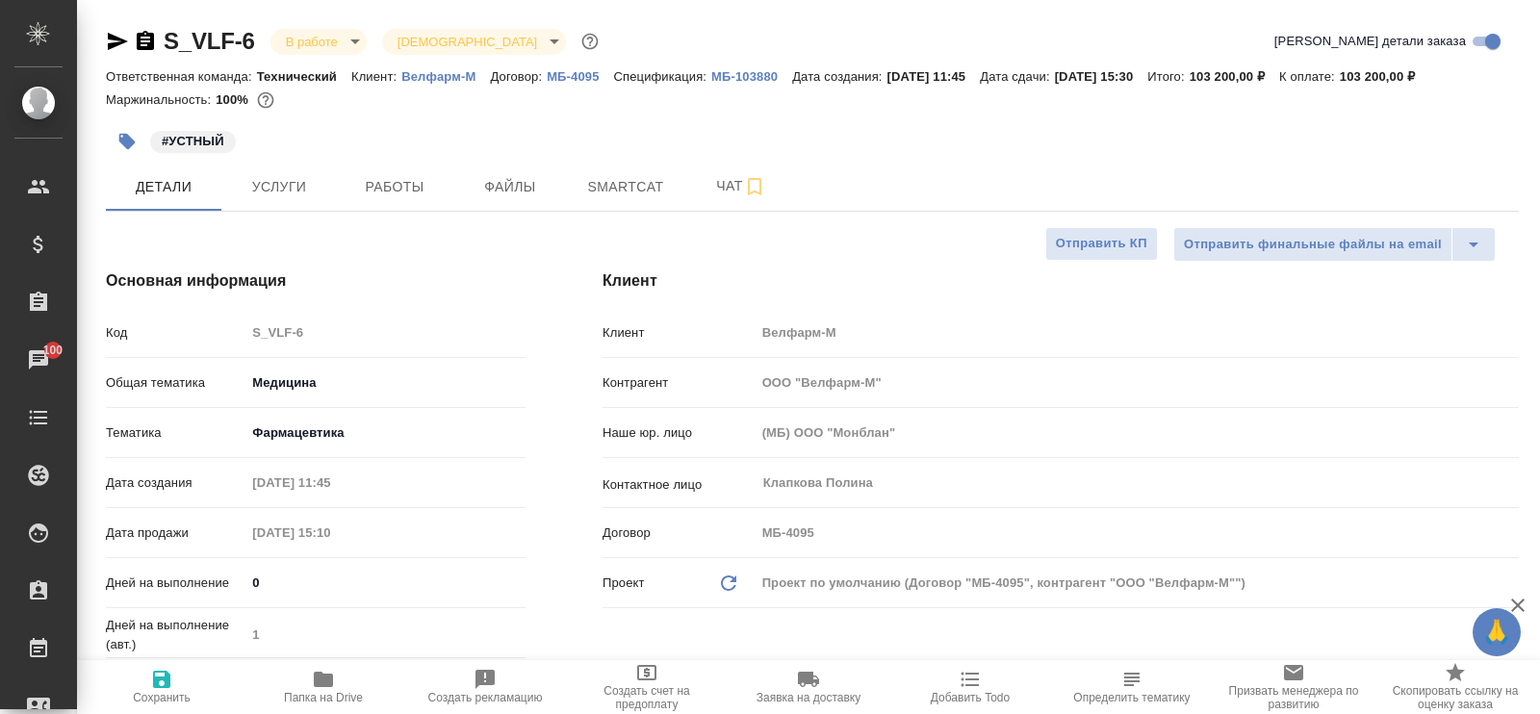
type textarea "x"
